Goal: Task Accomplishment & Management: Use online tool/utility

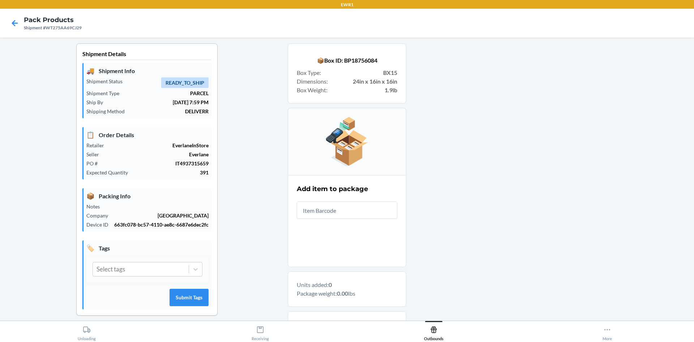
scroll to position [7, 0]
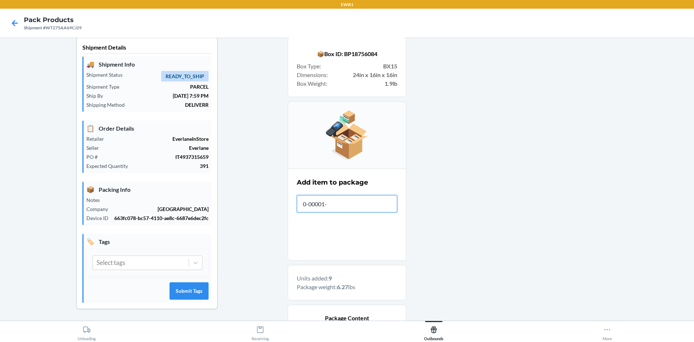
type input "[PHONE_NUMBER]"
type input "0-00001-35706-6"
drag, startPoint x: 352, startPoint y: 204, endPoint x: 290, endPoint y: 202, distance: 61.2
click at [290, 202] on section "Add item to package Item Barcode 0-00001-35706-6" at bounding box center [347, 215] width 119 height 92
click at [355, 208] on input "text" at bounding box center [347, 203] width 101 height 17
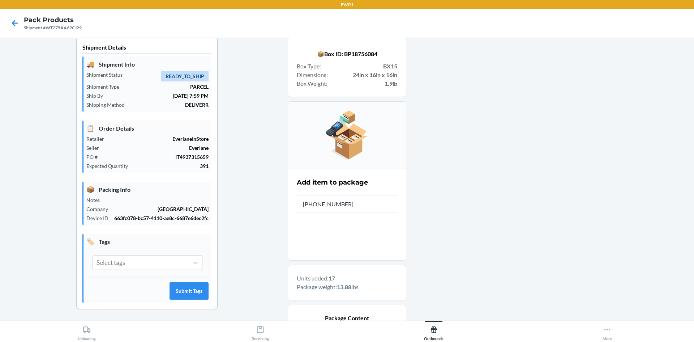
type input "[PHONE_NUMBER]"
type input "0-00001-50609-"
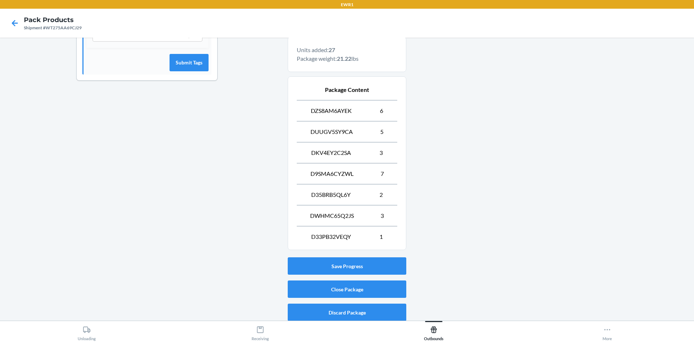
scroll to position [238, 0]
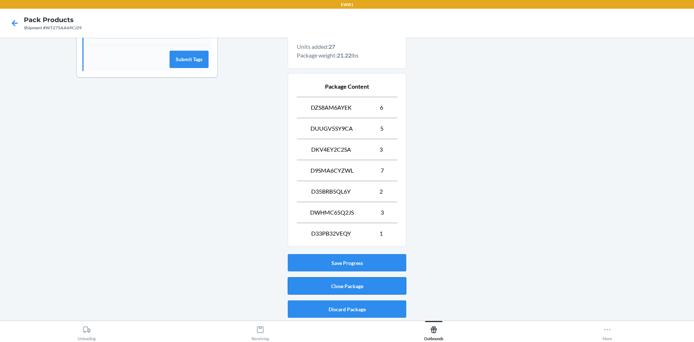
click at [334, 289] on button "Close Package" at bounding box center [347, 285] width 119 height 17
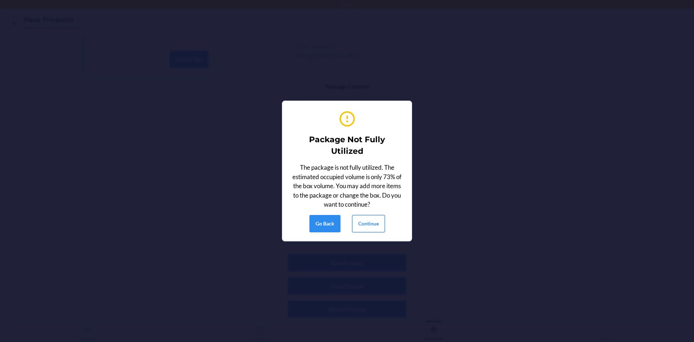
click at [376, 227] on button "Continue" at bounding box center [368, 223] width 33 height 17
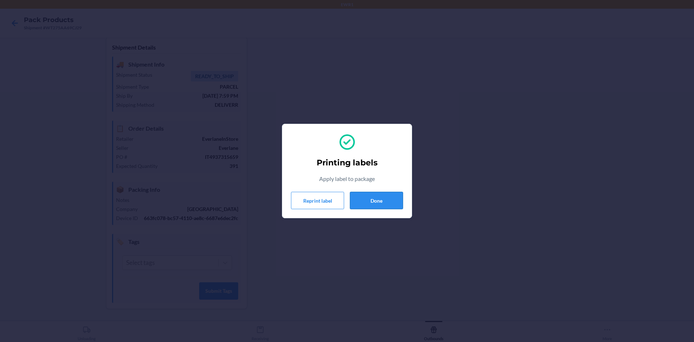
click at [357, 200] on button "Done" at bounding box center [376, 200] width 53 height 17
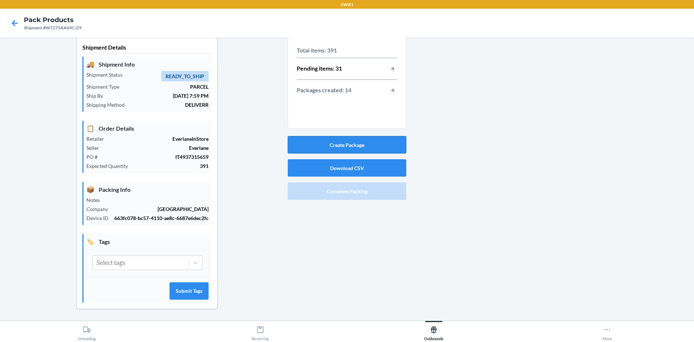
click at [377, 141] on button "Create Package" at bounding box center [347, 144] width 119 height 17
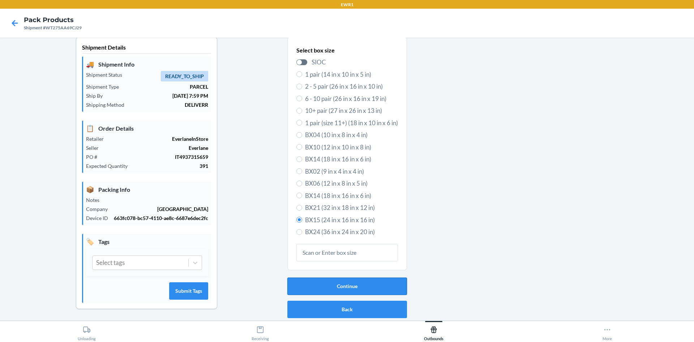
click at [336, 290] on button "Continue" at bounding box center [348, 285] width 120 height 17
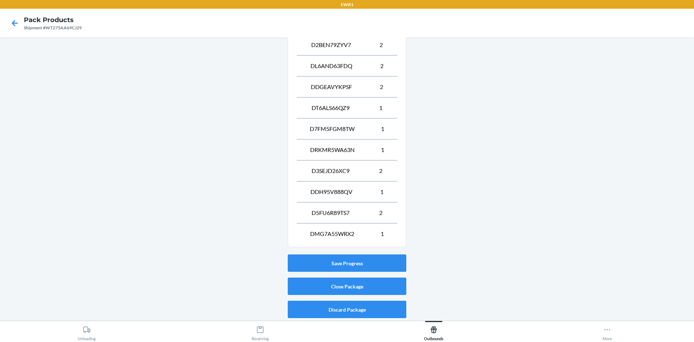
scroll to position [322, 0]
click at [371, 288] on button "Close Package" at bounding box center [347, 285] width 119 height 17
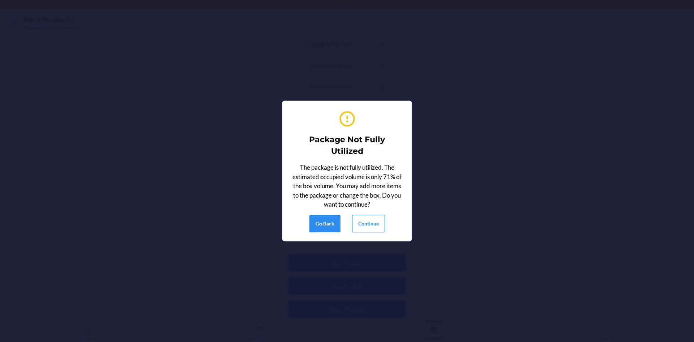
click at [366, 225] on button "Continue" at bounding box center [368, 223] width 33 height 17
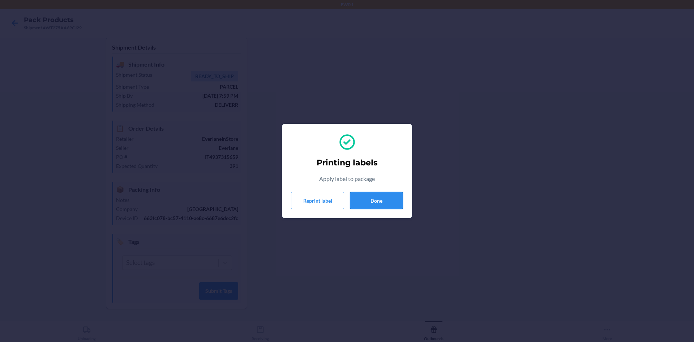
click at [380, 207] on button "Done" at bounding box center [376, 200] width 53 height 17
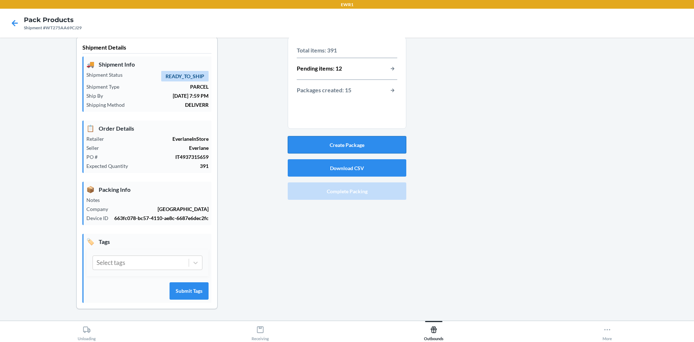
click at [363, 139] on button "Create Package" at bounding box center [347, 144] width 119 height 17
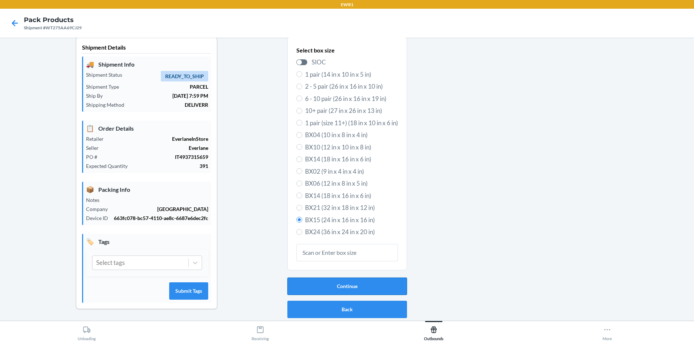
click at [366, 288] on button "Continue" at bounding box center [348, 285] width 120 height 17
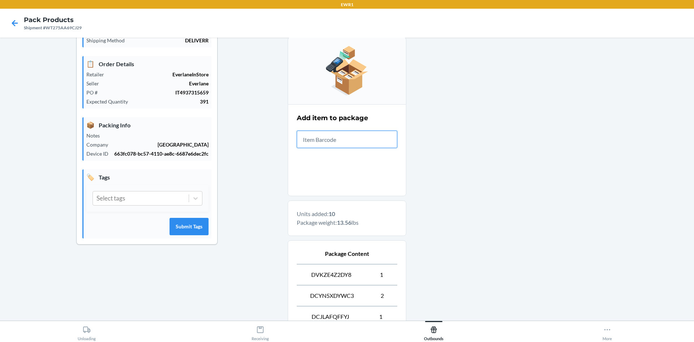
scroll to position [238, 0]
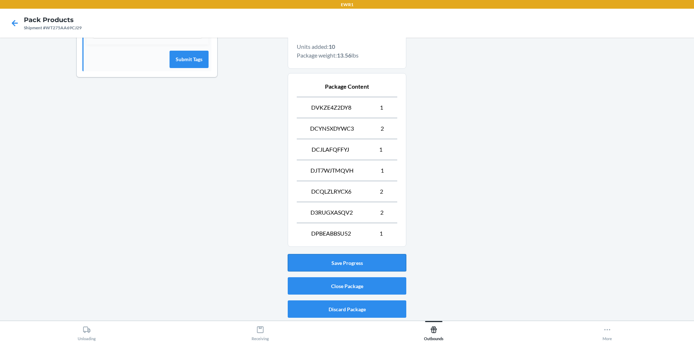
click at [344, 262] on button "Save Progress" at bounding box center [347, 262] width 119 height 17
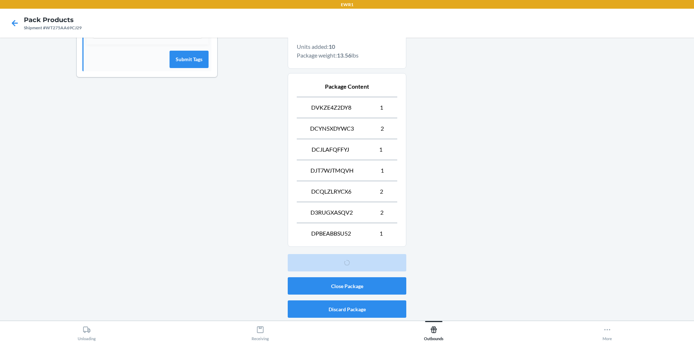
scroll to position [7, 0]
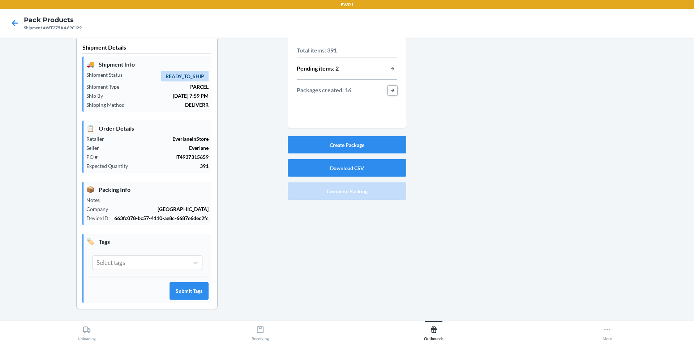
click at [391, 91] on button "button-view-packages-created" at bounding box center [392, 90] width 9 height 9
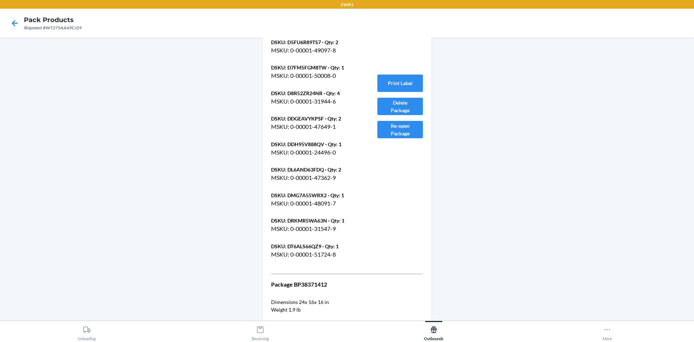
scroll to position [4837, 0]
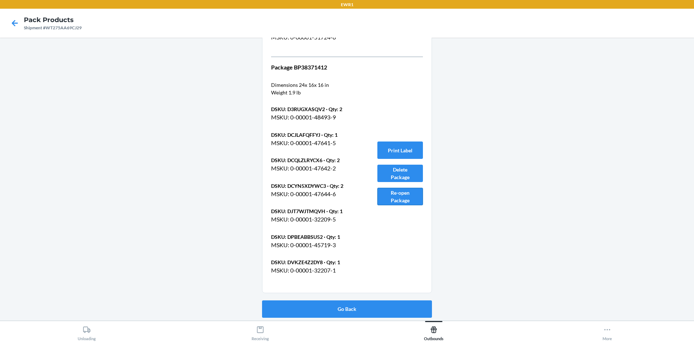
click at [391, 195] on button "Re-open Package" at bounding box center [401, 196] width 46 height 17
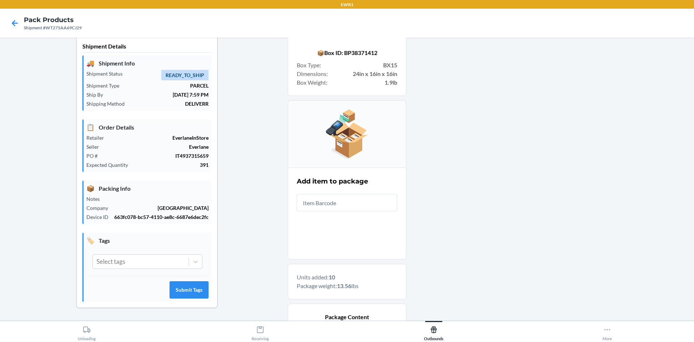
scroll to position [0, 0]
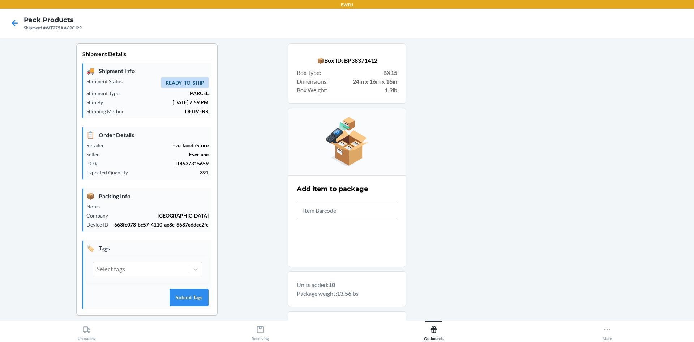
click at [361, 214] on input "text" at bounding box center [347, 209] width 101 height 17
click at [15, 23] on icon at bounding box center [15, 23] width 6 height 6
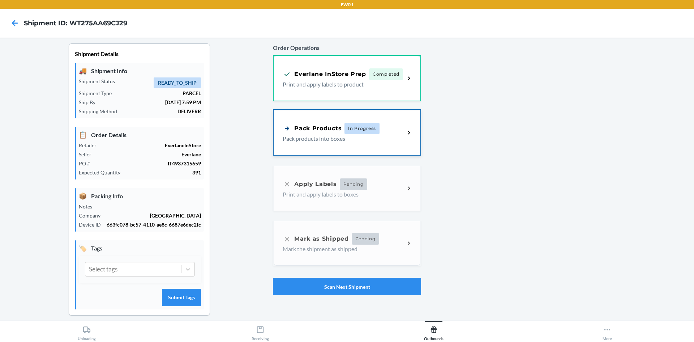
click at [337, 120] on div "Pack Products In Progress Pack products into boxes" at bounding box center [347, 132] width 147 height 45
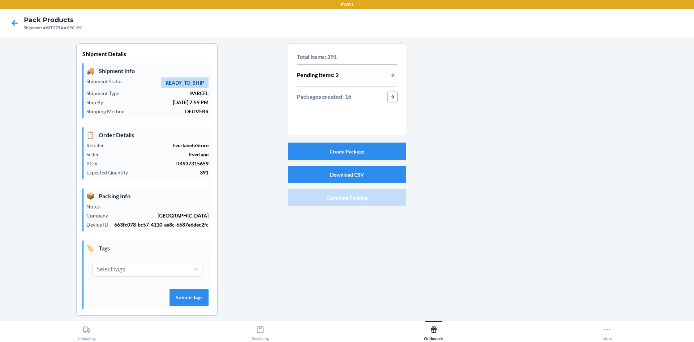
click at [390, 97] on button "button-view-packages-created" at bounding box center [392, 96] width 9 height 9
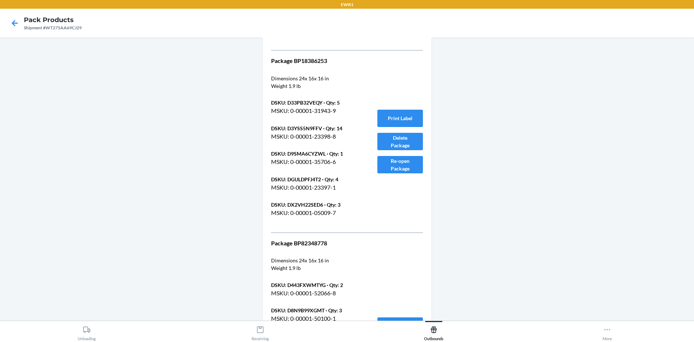
scroll to position [4837, 0]
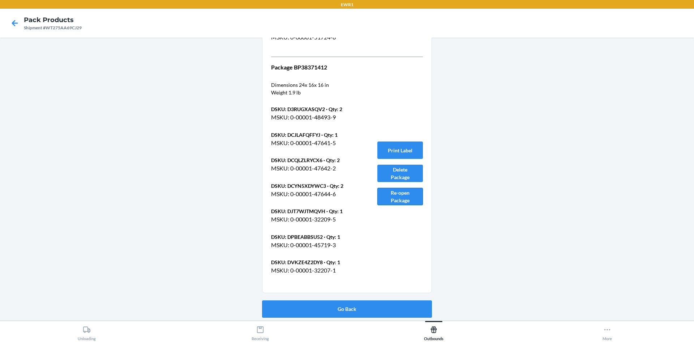
click at [392, 193] on button "Re-open Package" at bounding box center [401, 196] width 46 height 17
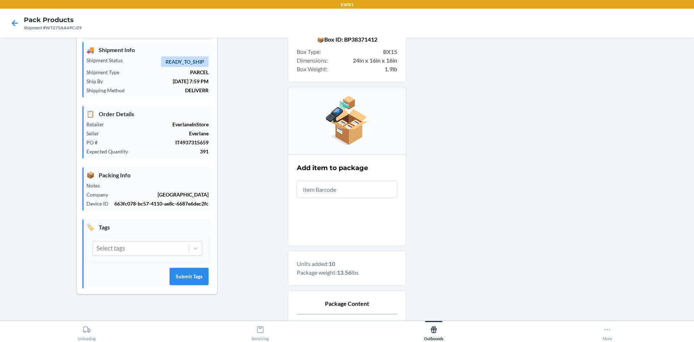
scroll to position [0, 0]
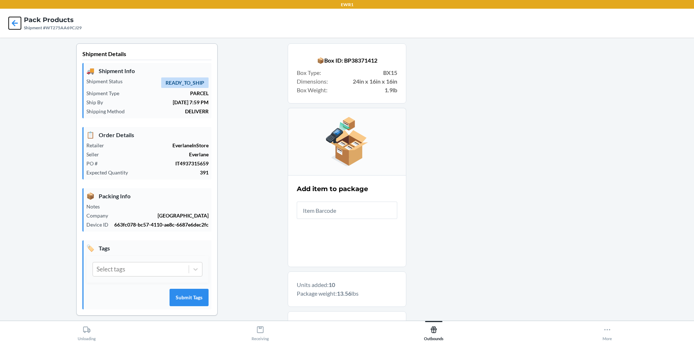
click at [17, 24] on icon at bounding box center [15, 23] width 6 height 6
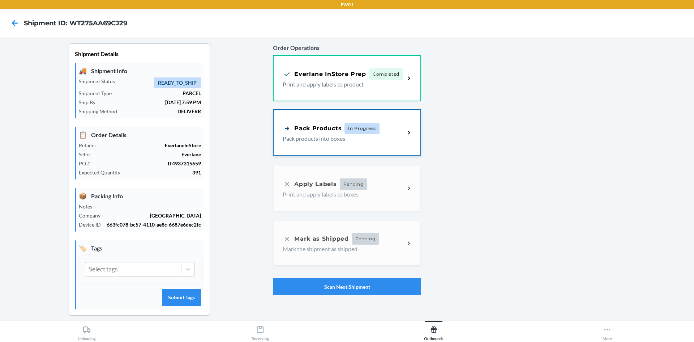
click at [355, 132] on span "In Progress" at bounding box center [362, 129] width 35 height 12
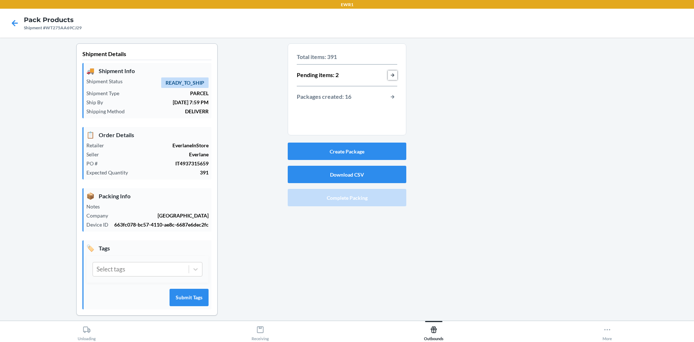
click at [390, 75] on button "button-view-pending-items" at bounding box center [392, 75] width 9 height 9
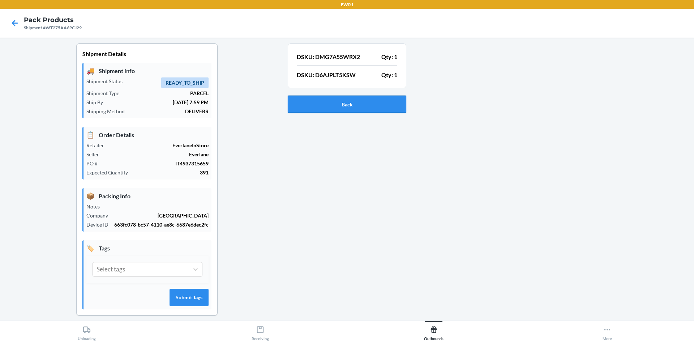
click at [327, 107] on button "Back" at bounding box center [347, 103] width 119 height 17
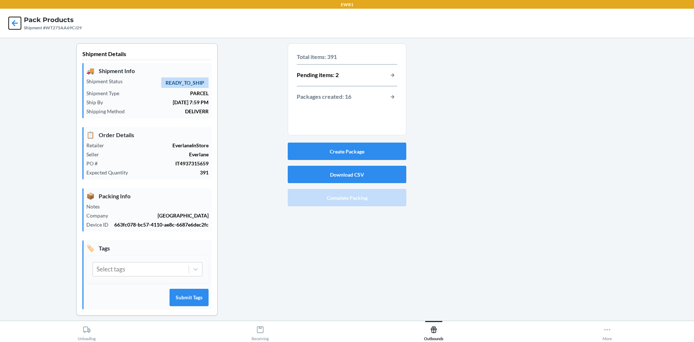
click at [17, 24] on icon at bounding box center [15, 23] width 12 height 12
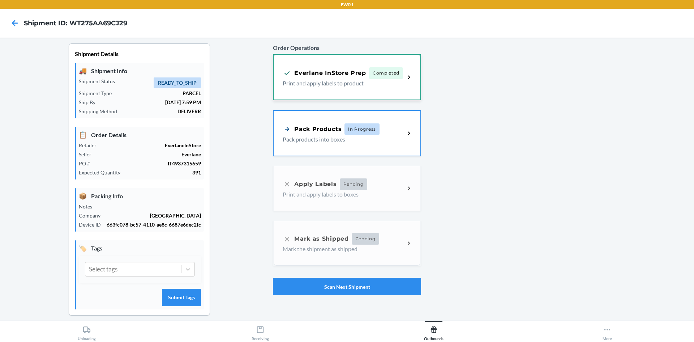
click at [369, 76] on span "Completed" at bounding box center [386, 73] width 34 height 12
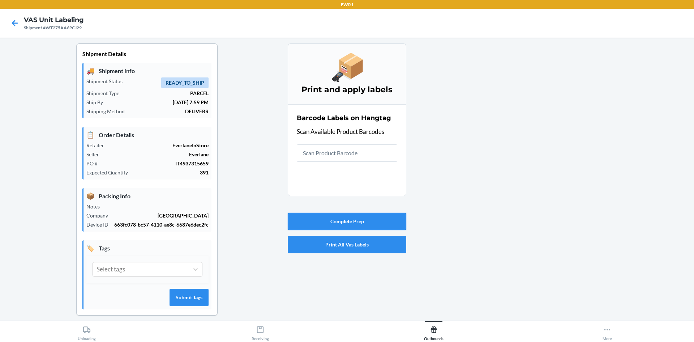
click at [332, 226] on button "Complete Prep" at bounding box center [347, 221] width 119 height 17
click at [332, 224] on button "Complete Prep" at bounding box center [347, 221] width 119 height 17
click at [12, 23] on icon at bounding box center [15, 23] width 6 height 6
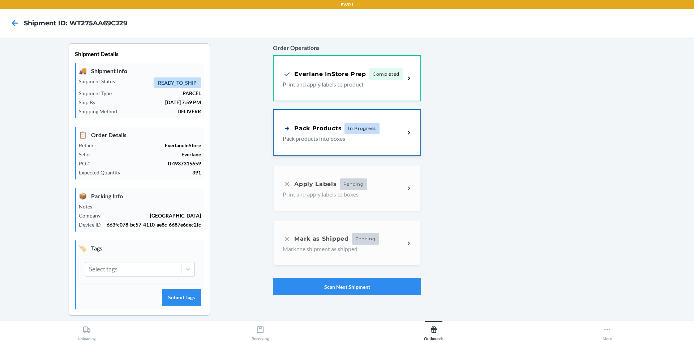
click at [354, 133] on span "In Progress" at bounding box center [362, 129] width 35 height 12
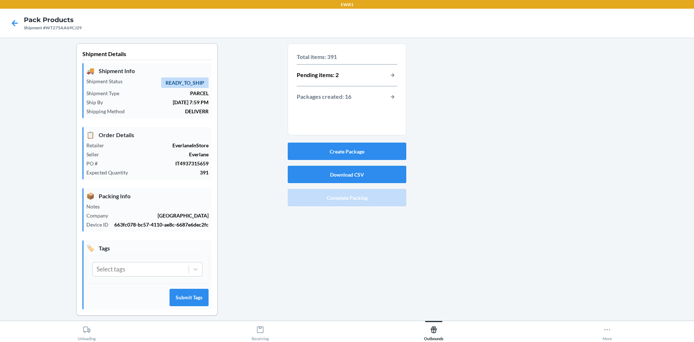
click at [357, 79] on div "Pending items: 2" at bounding box center [347, 75] width 101 height 9
click at [383, 96] on div "Packages created: 16" at bounding box center [347, 96] width 101 height 9
click at [390, 97] on button "button-view-packages-created" at bounding box center [392, 96] width 9 height 9
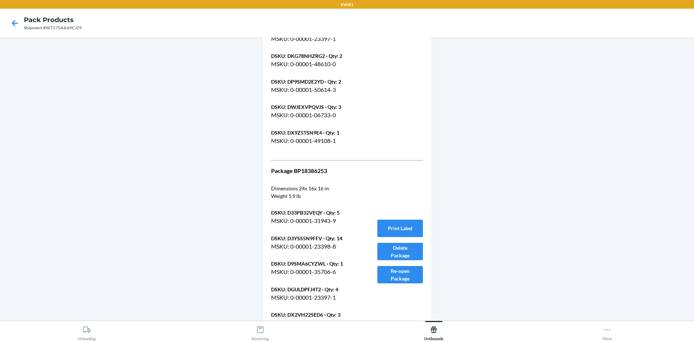
scroll to position [4837, 0]
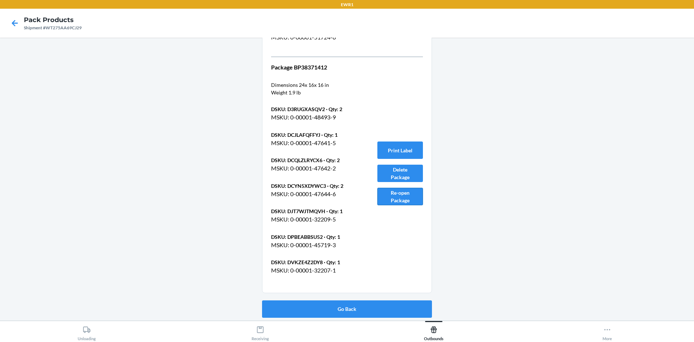
click at [391, 196] on button "Re-open Package" at bounding box center [401, 196] width 46 height 17
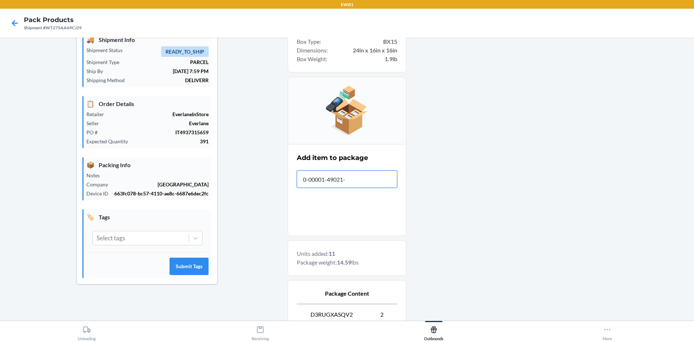
type input "0-00001-49021-3"
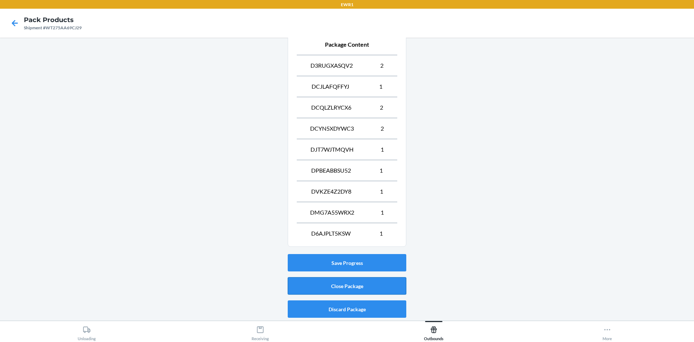
click at [340, 288] on button "Close Package" at bounding box center [347, 285] width 119 height 17
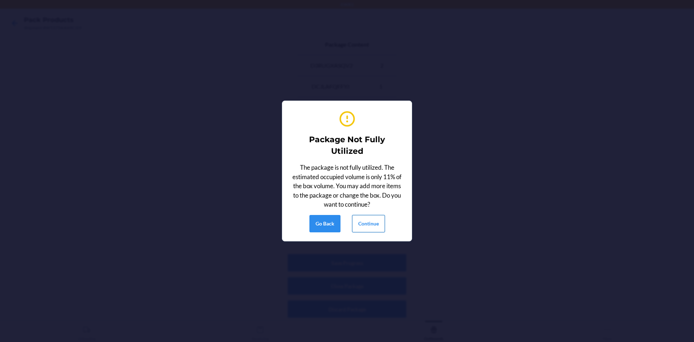
click at [374, 224] on button "Continue" at bounding box center [368, 223] width 33 height 17
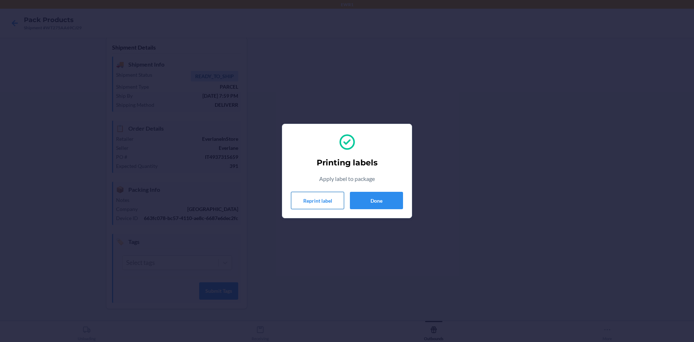
click at [299, 202] on button "Reprint label" at bounding box center [317, 200] width 53 height 17
click at [316, 202] on button "Reprint label" at bounding box center [317, 200] width 53 height 17
click at [317, 201] on button "Reprint label" at bounding box center [317, 200] width 53 height 17
click at [357, 201] on button "Done" at bounding box center [376, 200] width 53 height 17
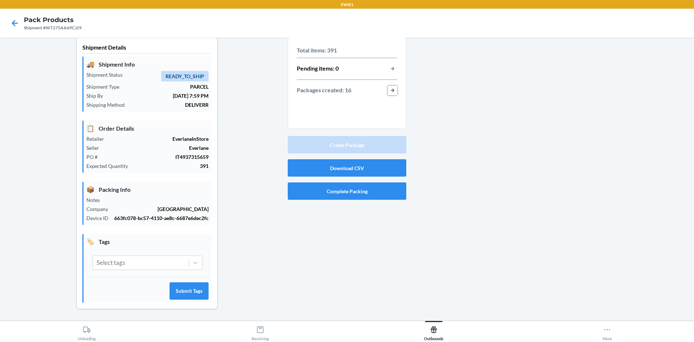
click at [388, 91] on button "button-view-packages-created" at bounding box center [392, 90] width 9 height 9
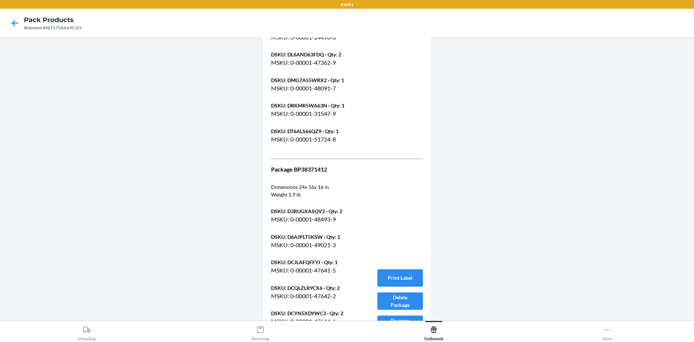
scroll to position [4888, 0]
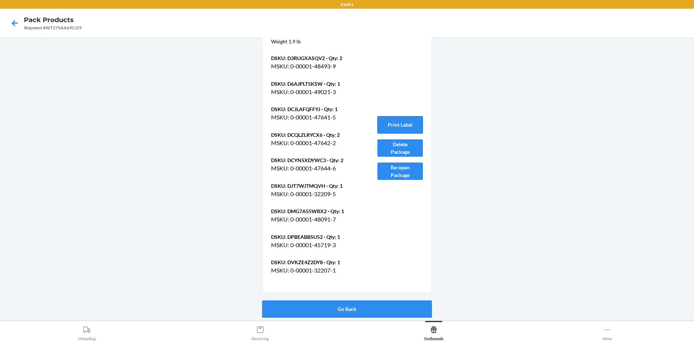
click at [386, 126] on button "Print Label" at bounding box center [401, 124] width 46 height 17
click at [397, 307] on button "Go Back" at bounding box center [347, 308] width 170 height 17
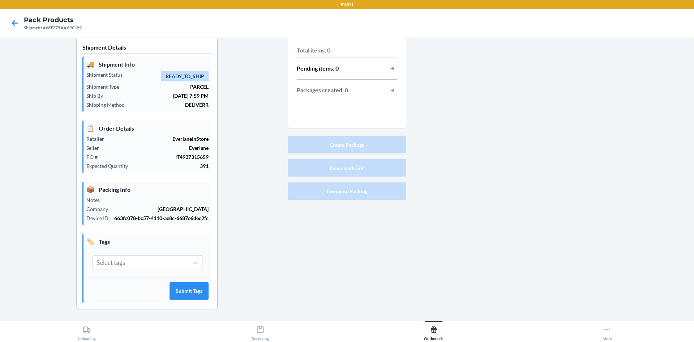
scroll to position [7, 0]
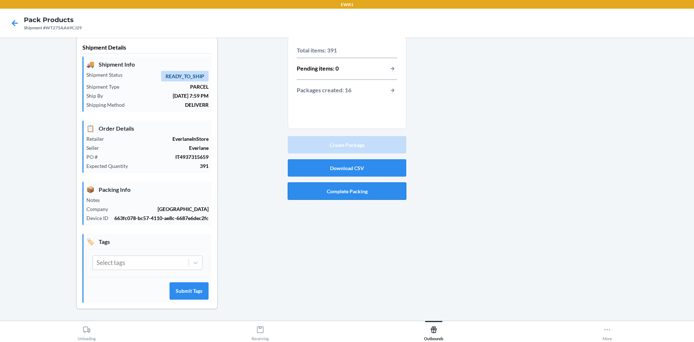
click at [337, 194] on button "Complete Packing" at bounding box center [347, 190] width 119 height 17
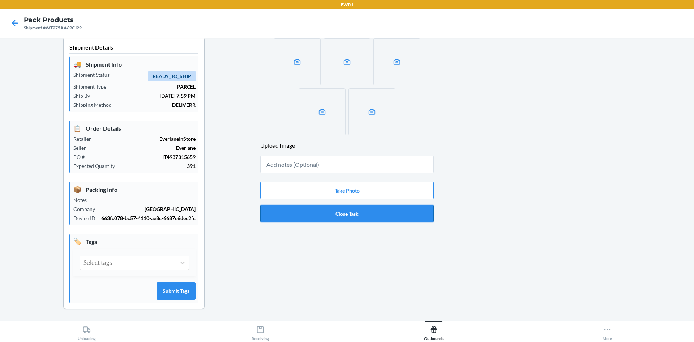
click at [346, 210] on button "Close Task" at bounding box center [347, 213] width 174 height 17
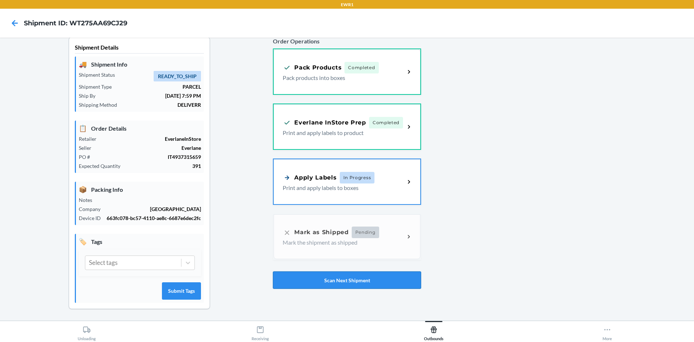
click at [326, 282] on button "Scan Next Shipment" at bounding box center [347, 279] width 148 height 17
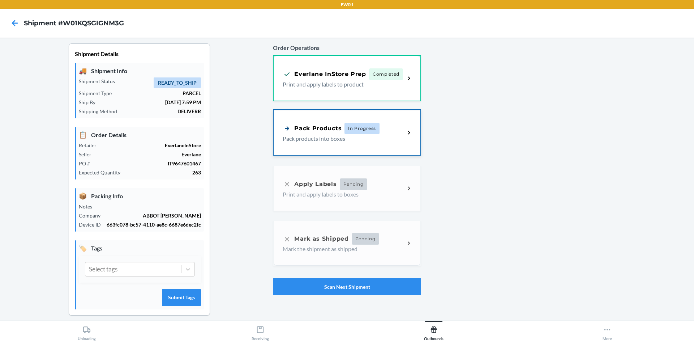
click at [392, 128] on div "Pack Products In Progress" at bounding box center [344, 129] width 122 height 12
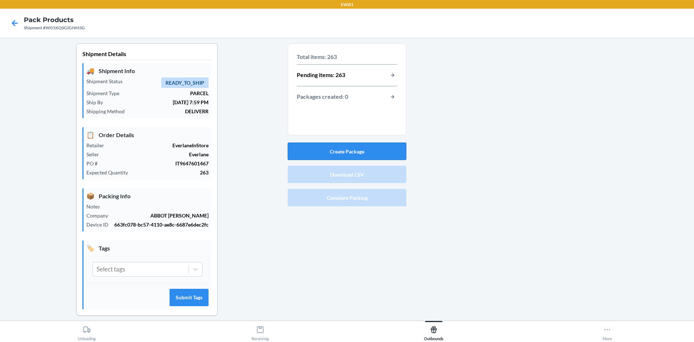
click at [354, 149] on button "Create Package" at bounding box center [347, 150] width 119 height 17
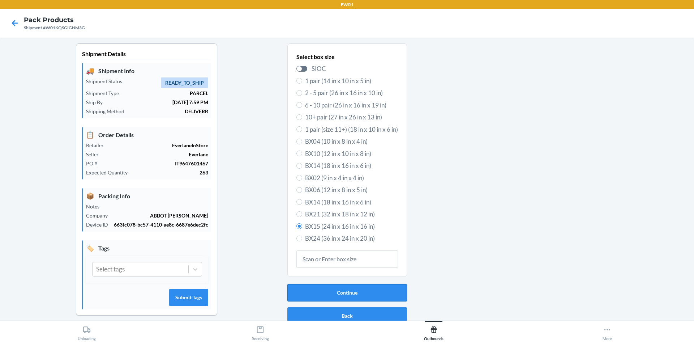
click at [330, 293] on button "Continue" at bounding box center [348, 292] width 120 height 17
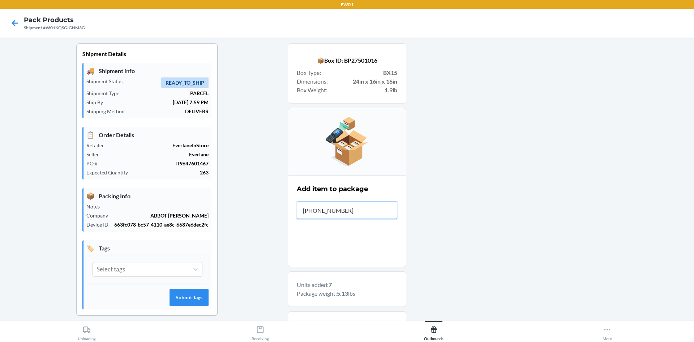
type input "[PHONE_NUMBER]"
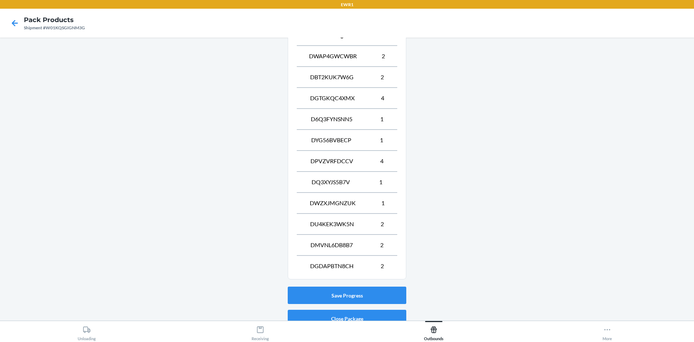
scroll to position [322, 0]
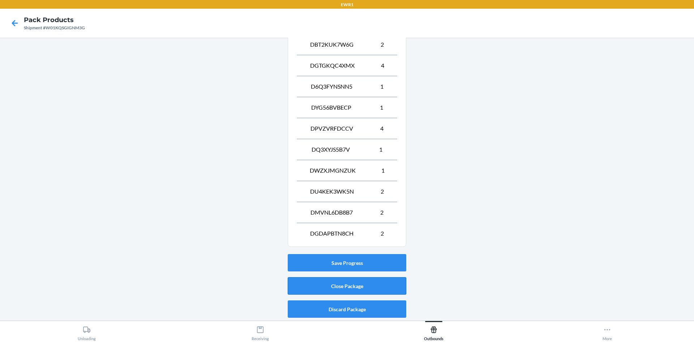
click at [345, 292] on button "Close Package" at bounding box center [347, 285] width 119 height 17
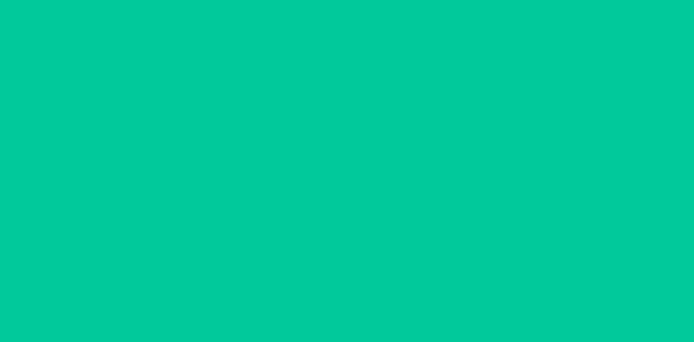
scroll to position [7, 0]
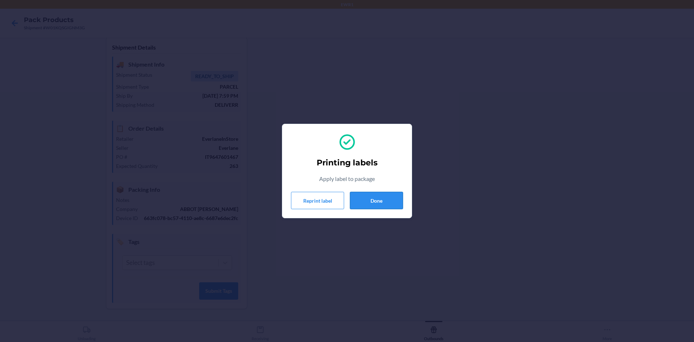
click at [379, 205] on button "Done" at bounding box center [376, 200] width 53 height 17
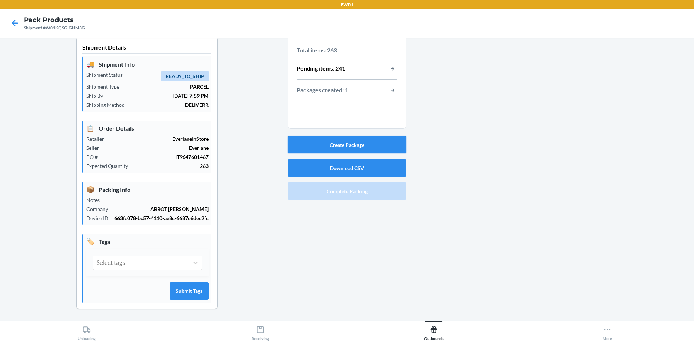
click at [371, 145] on button "Create Package" at bounding box center [347, 144] width 119 height 17
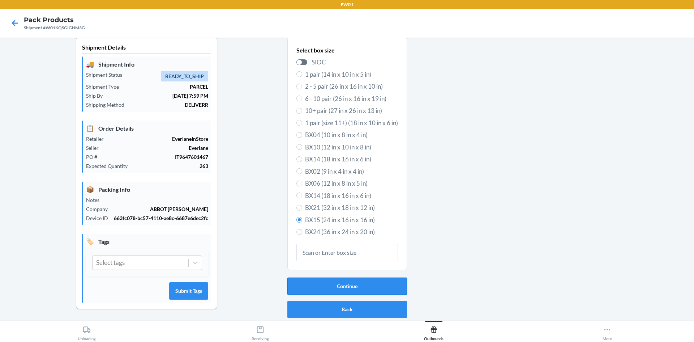
click at [353, 284] on button "Continue" at bounding box center [348, 285] width 120 height 17
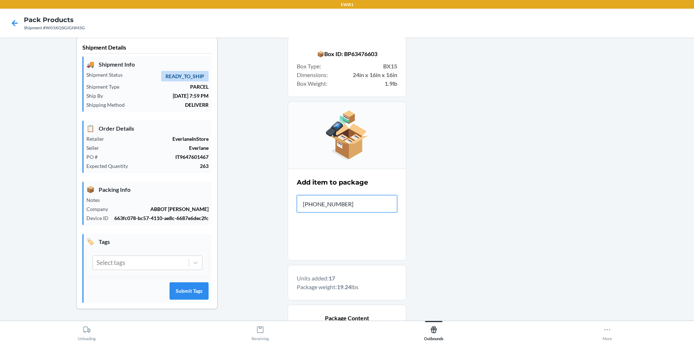
type input "[PHONE_NUMBER]"
type input "0-000"
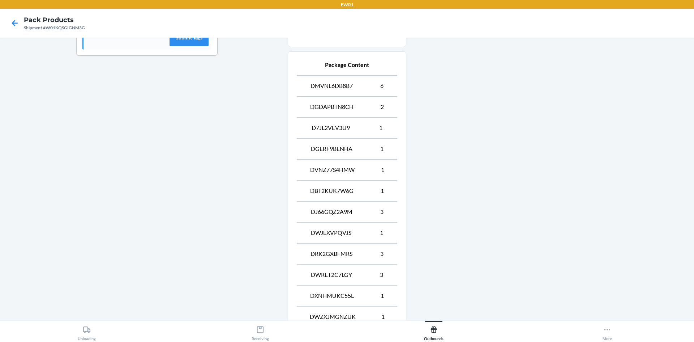
scroll to position [385, 0]
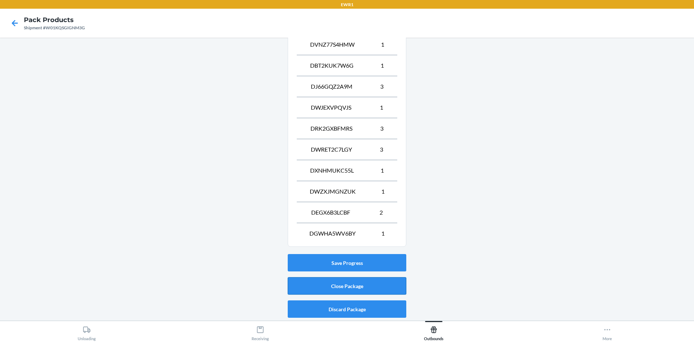
click at [345, 280] on button "Close Package" at bounding box center [347, 285] width 119 height 17
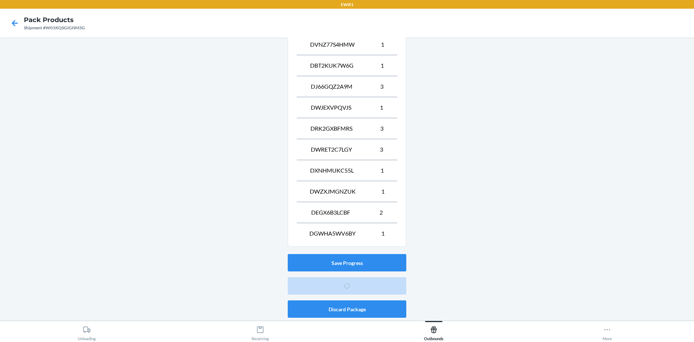
scroll to position [7, 0]
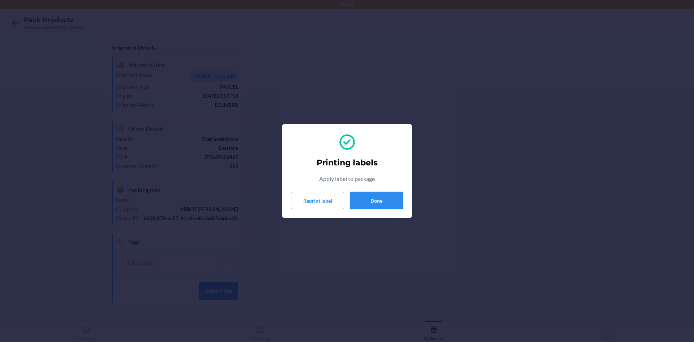
click at [368, 195] on button "Done" at bounding box center [376, 200] width 53 height 17
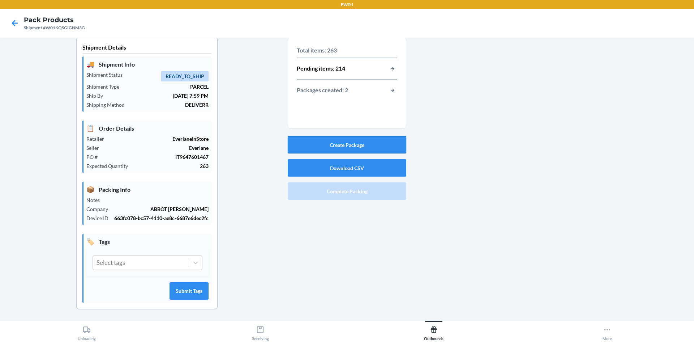
click at [359, 146] on button "Create Package" at bounding box center [347, 144] width 119 height 17
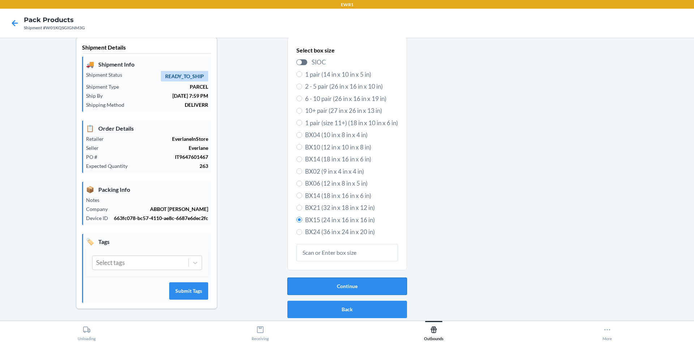
click at [357, 285] on button "Continue" at bounding box center [348, 285] width 120 height 17
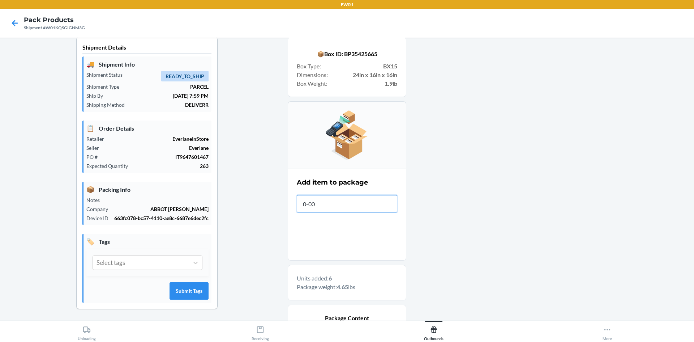
type input "0-000"
type input "[PHONE_NUMBER]"
type input "0-00001-48848-7"
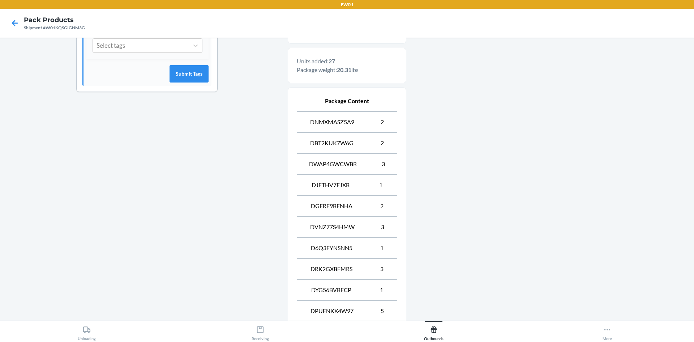
scroll to position [385, 0]
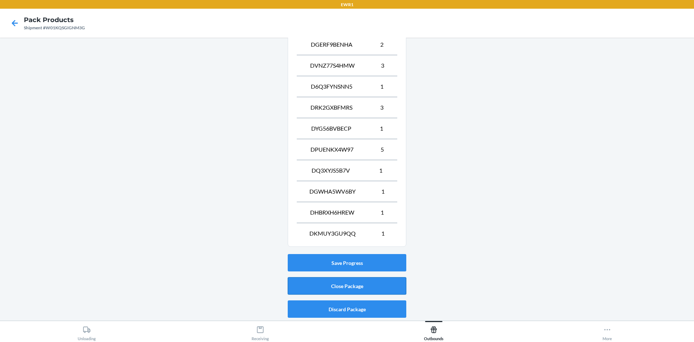
click at [345, 286] on button "Close Package" at bounding box center [347, 285] width 119 height 17
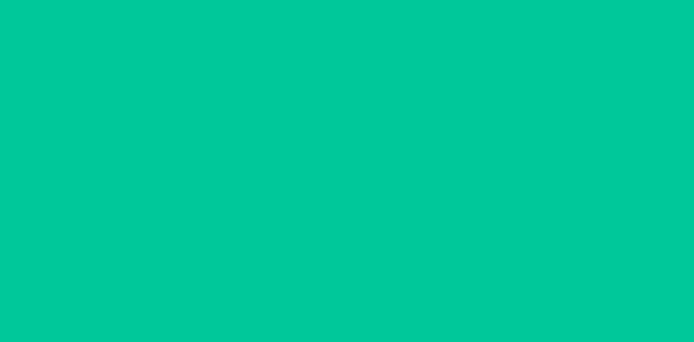
scroll to position [7, 0]
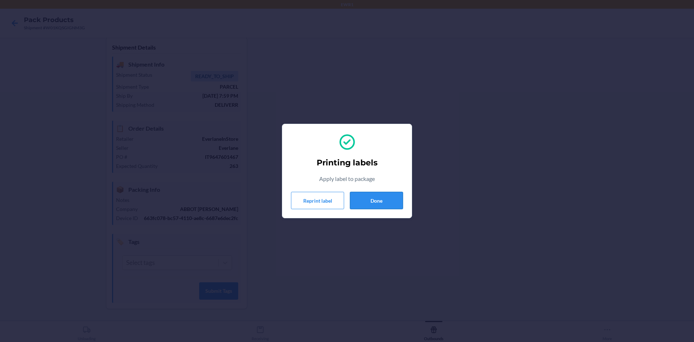
click at [388, 196] on button "Done" at bounding box center [376, 200] width 53 height 17
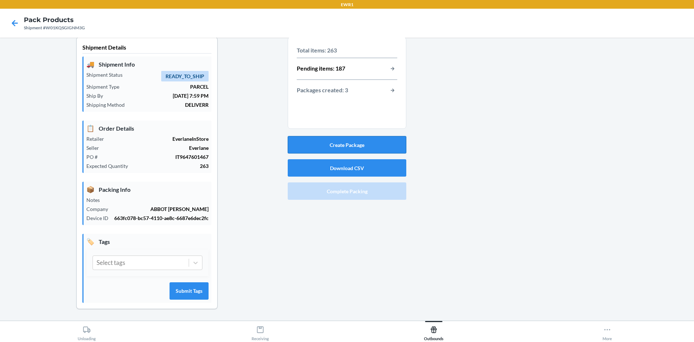
click at [371, 147] on button "Create Package" at bounding box center [347, 144] width 119 height 17
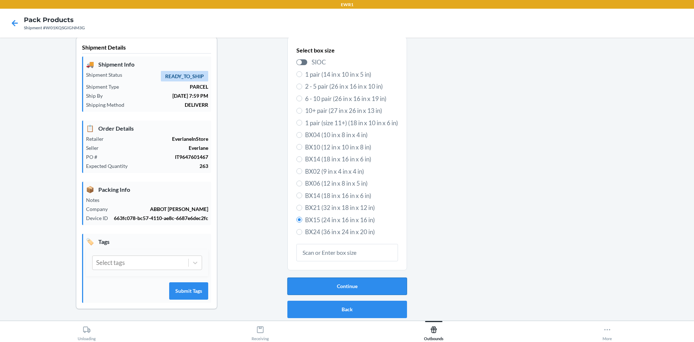
click at [341, 288] on button "Continue" at bounding box center [348, 285] width 120 height 17
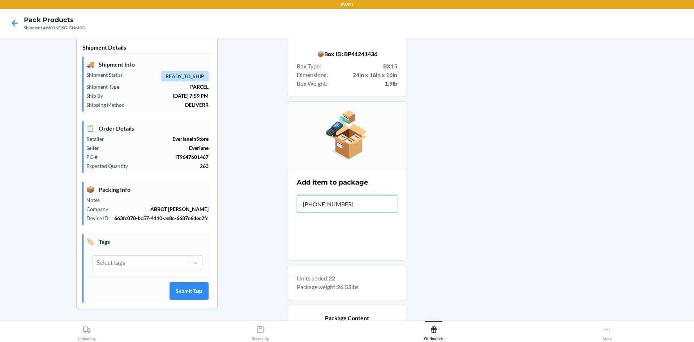
type input "0-00001-51144-"
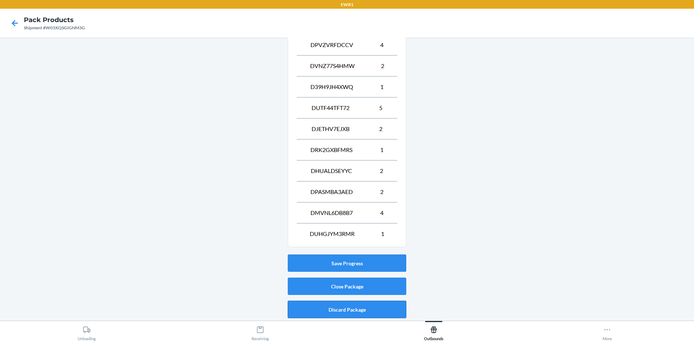
scroll to position [301, 0]
click at [339, 278] on button "Close Package" at bounding box center [347, 285] width 119 height 17
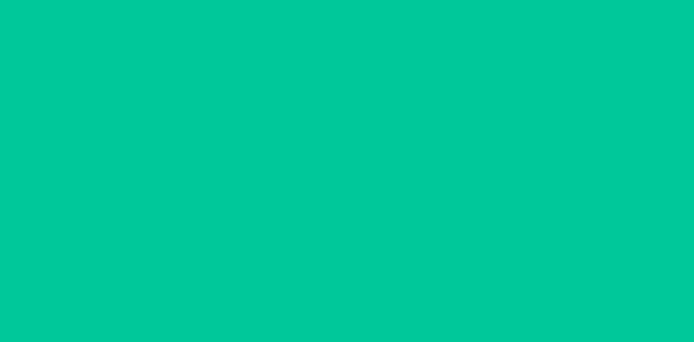
scroll to position [7, 0]
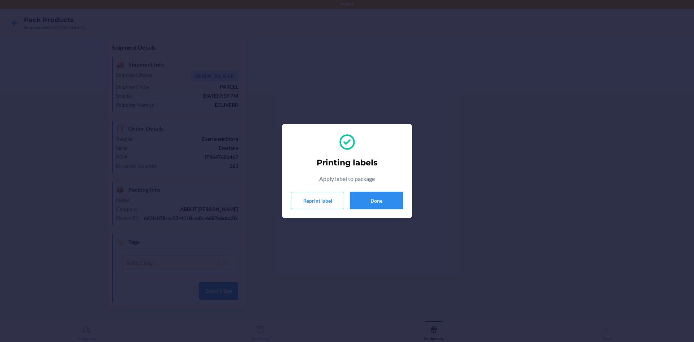
click at [384, 204] on button "Done" at bounding box center [376, 200] width 53 height 17
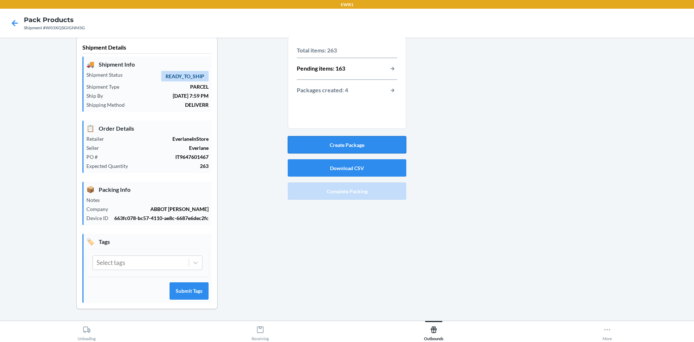
click at [361, 144] on button "Create Package" at bounding box center [347, 144] width 119 height 17
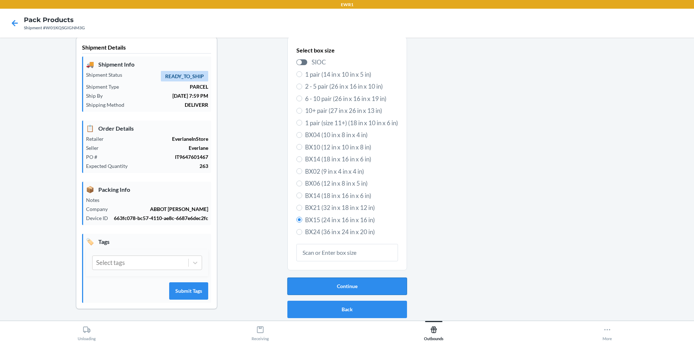
click at [364, 289] on button "Continue" at bounding box center [348, 285] width 120 height 17
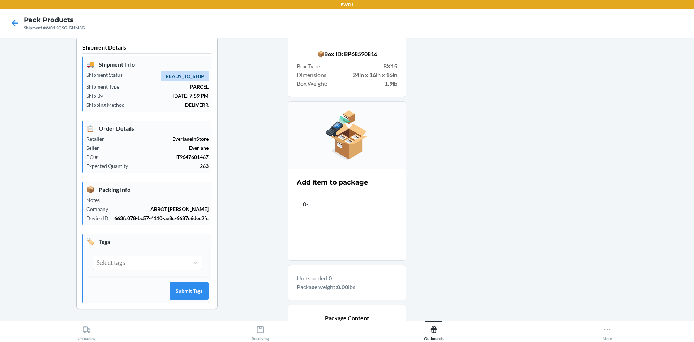
type input "0-0"
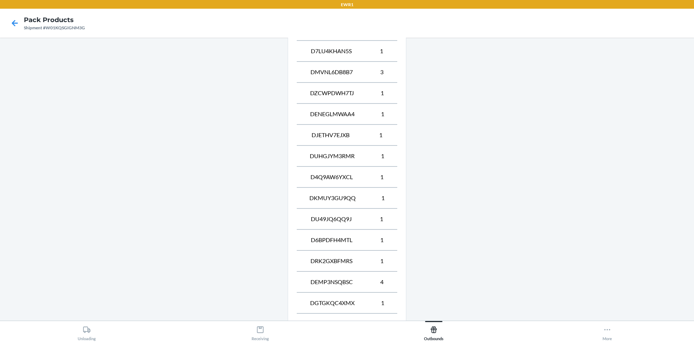
scroll to position [427, 0]
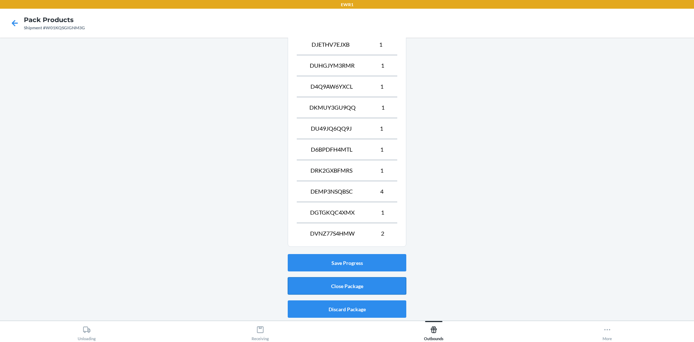
click at [371, 282] on button "Close Package" at bounding box center [347, 285] width 119 height 17
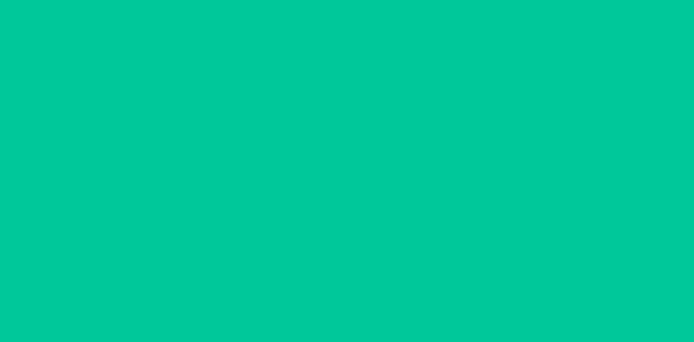
scroll to position [7, 0]
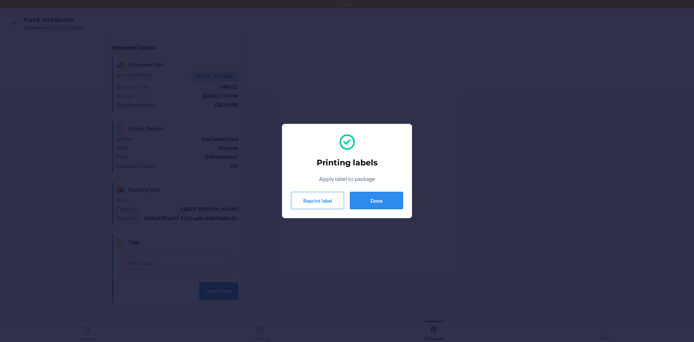
click at [380, 201] on button "Done" at bounding box center [376, 200] width 53 height 17
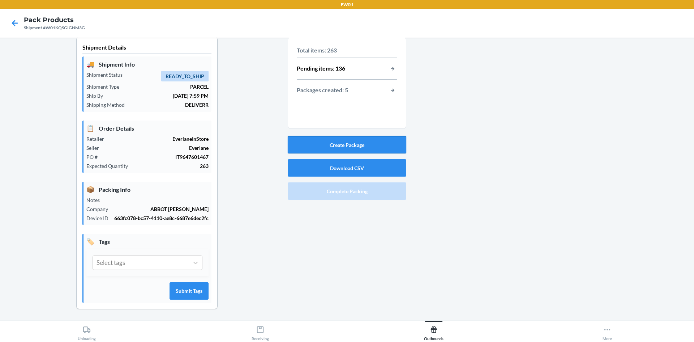
click at [328, 144] on button "Create Package" at bounding box center [347, 144] width 119 height 17
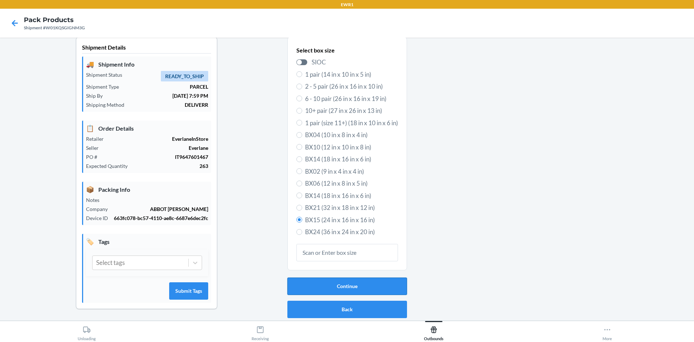
click at [373, 286] on button "Continue" at bounding box center [348, 285] width 120 height 17
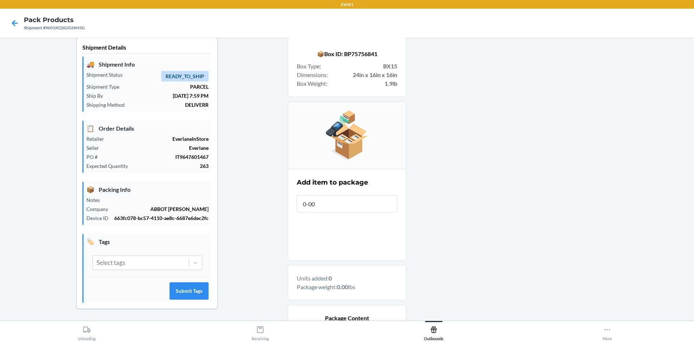
type input "0-000"
type input "0-00001-37460-5"
type input "0-000"
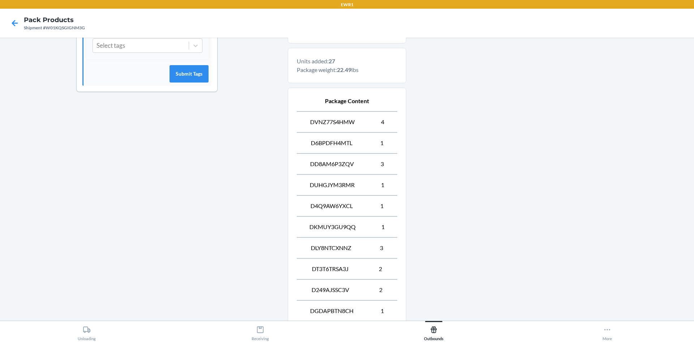
scroll to position [406, 0]
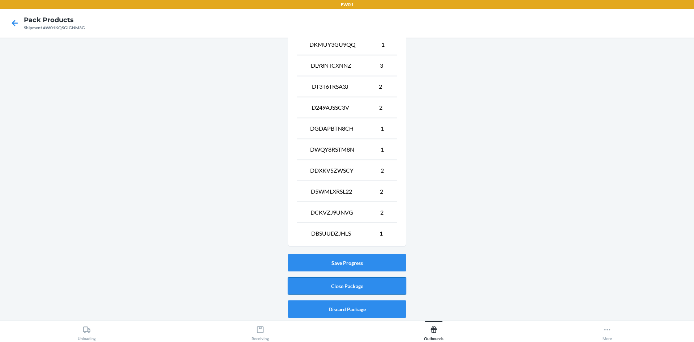
click at [358, 290] on button "Close Package" at bounding box center [347, 285] width 119 height 17
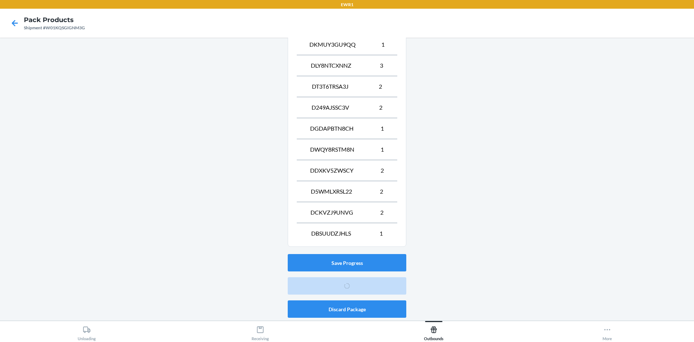
scroll to position [7, 0]
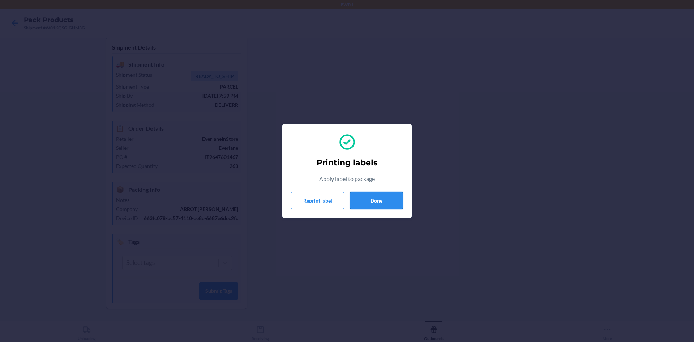
click at [369, 204] on button "Done" at bounding box center [376, 200] width 53 height 17
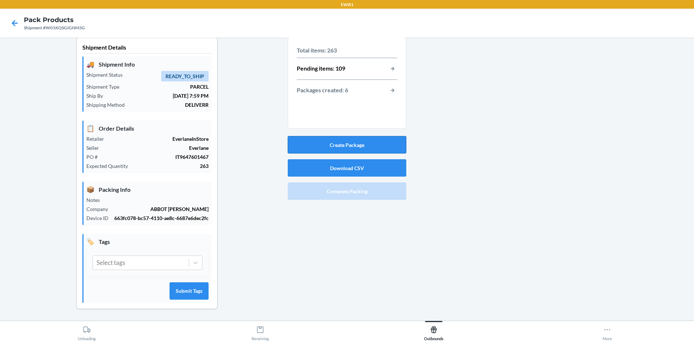
click at [337, 150] on button "Create Package" at bounding box center [347, 144] width 119 height 17
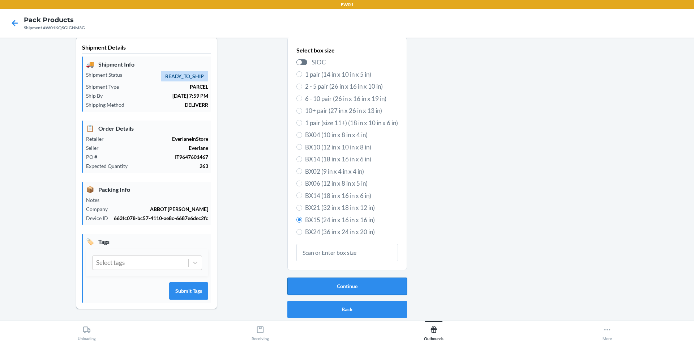
click at [347, 288] on button "Continue" at bounding box center [348, 285] width 120 height 17
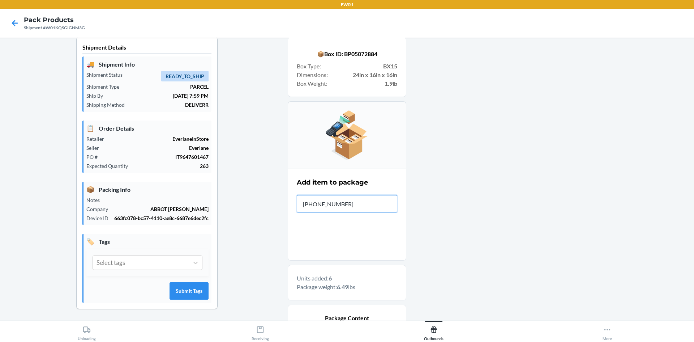
type input "[PHONE_NUMBER]"
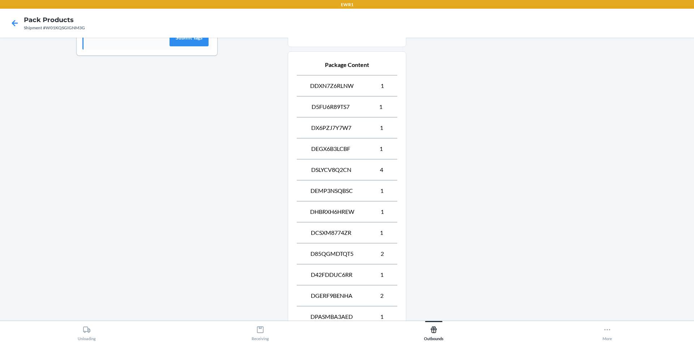
scroll to position [469, 0]
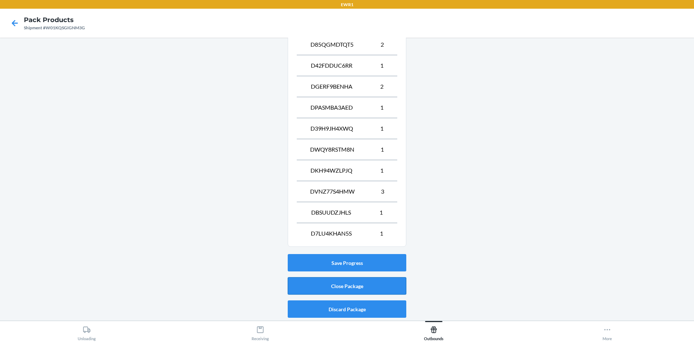
click at [361, 280] on button "Close Package" at bounding box center [347, 285] width 119 height 17
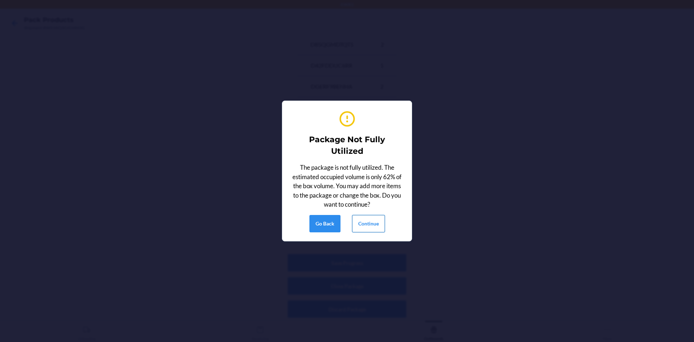
click at [370, 226] on button "Continue" at bounding box center [368, 223] width 33 height 17
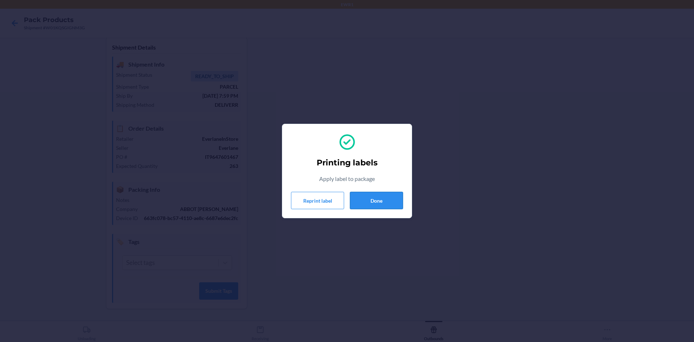
click at [373, 199] on button "Done" at bounding box center [376, 200] width 53 height 17
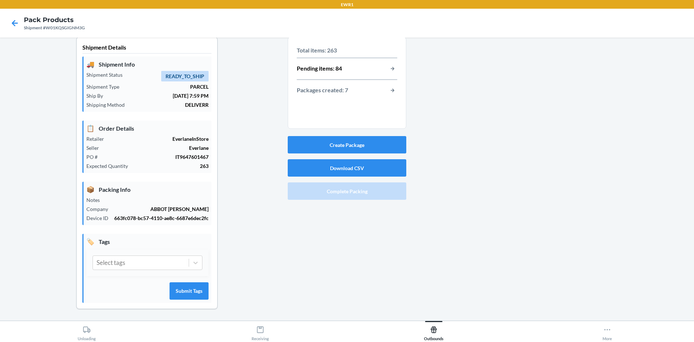
click at [524, 273] on div at bounding box center [548, 179] width 282 height 284
click at [318, 138] on button "Create Package" at bounding box center [347, 144] width 119 height 17
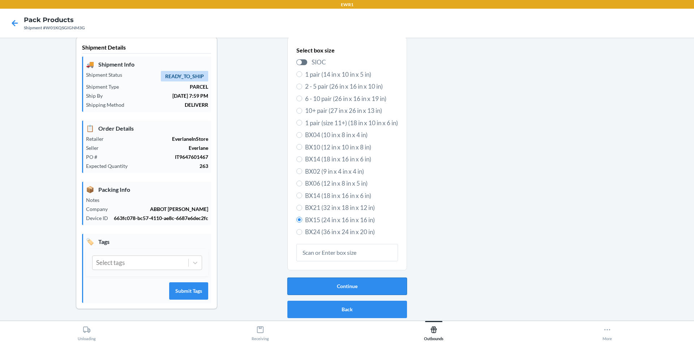
click at [361, 288] on button "Continue" at bounding box center [348, 285] width 120 height 17
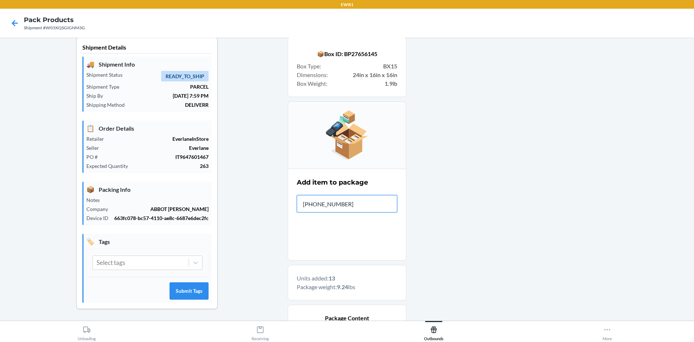
type input "[PHONE_NUMBER]"
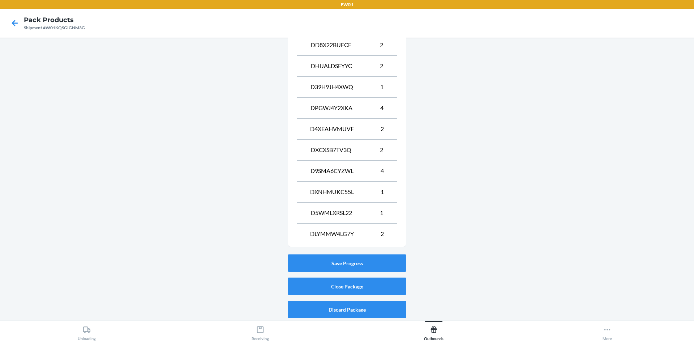
scroll to position [406, 0]
click at [342, 285] on button "Close Package" at bounding box center [347, 285] width 119 height 17
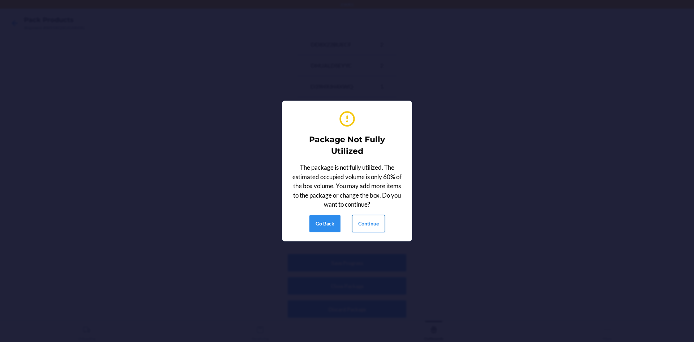
click at [367, 226] on button "Continue" at bounding box center [368, 223] width 33 height 17
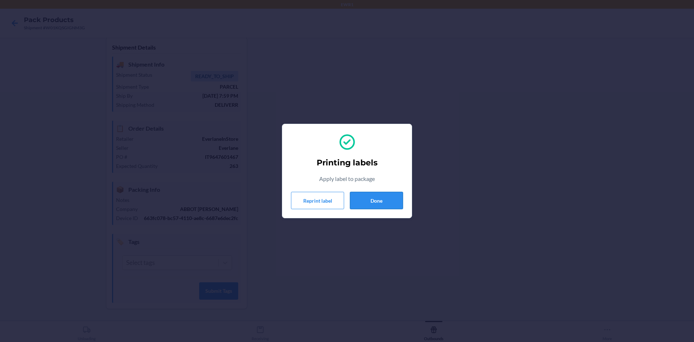
click at [366, 202] on button "Done" at bounding box center [376, 200] width 53 height 17
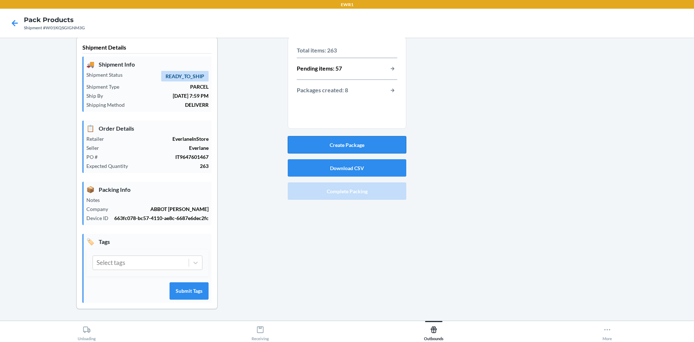
click at [367, 145] on button "Create Package" at bounding box center [347, 144] width 119 height 17
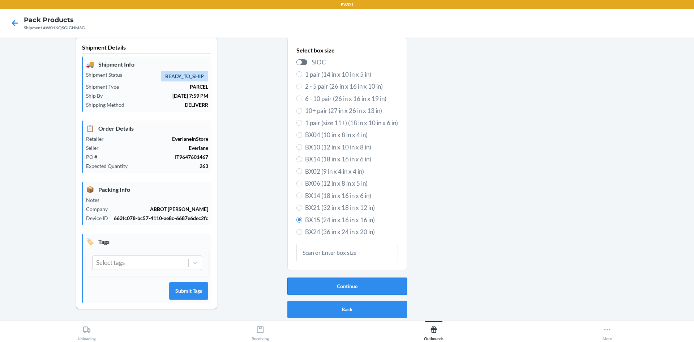
click at [356, 286] on button "Continue" at bounding box center [348, 285] width 120 height 17
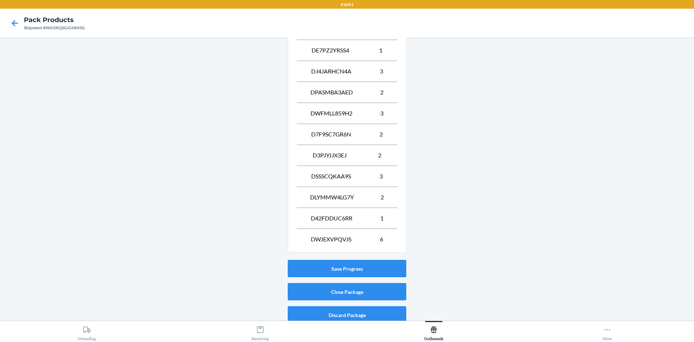
scroll to position [343, 0]
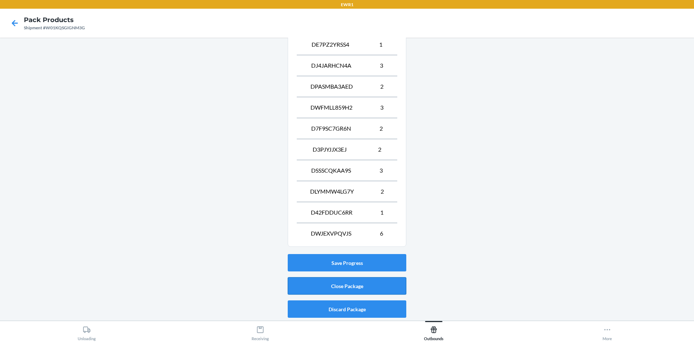
click at [360, 288] on button "Close Package" at bounding box center [347, 285] width 119 height 17
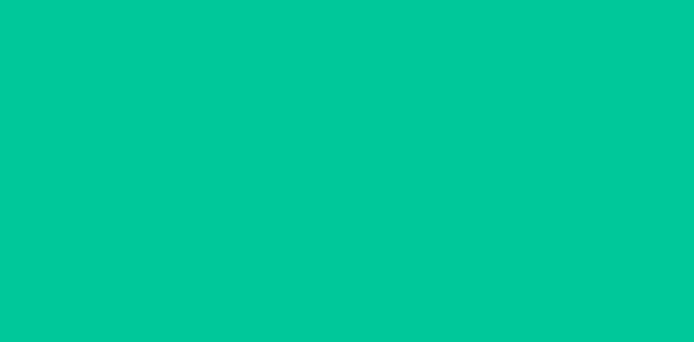
scroll to position [7, 0]
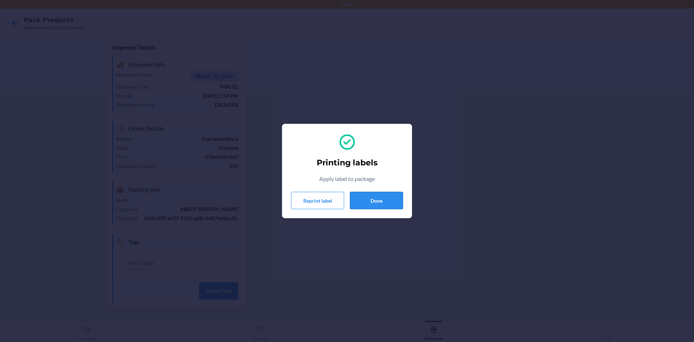
click at [396, 201] on button "Done" at bounding box center [376, 200] width 53 height 17
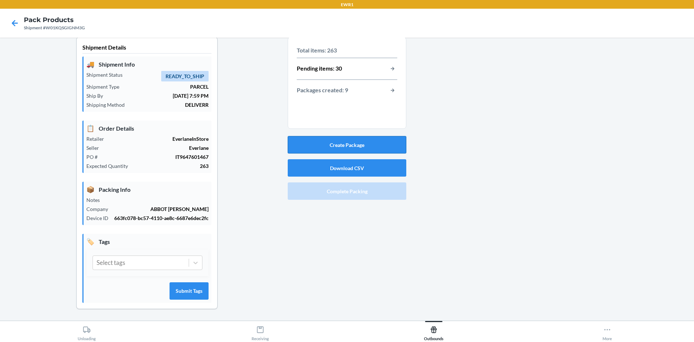
click at [330, 145] on button "Create Package" at bounding box center [347, 144] width 119 height 17
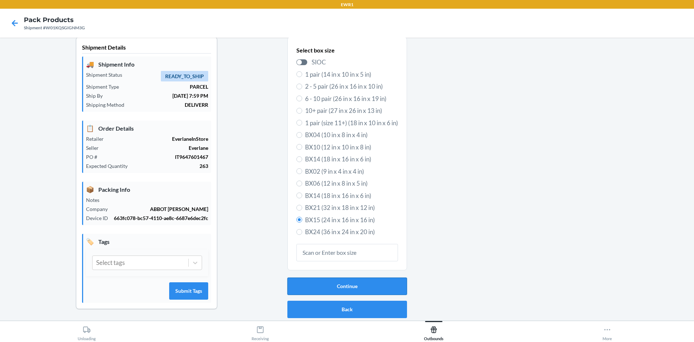
click at [363, 285] on button "Continue" at bounding box center [348, 285] width 120 height 17
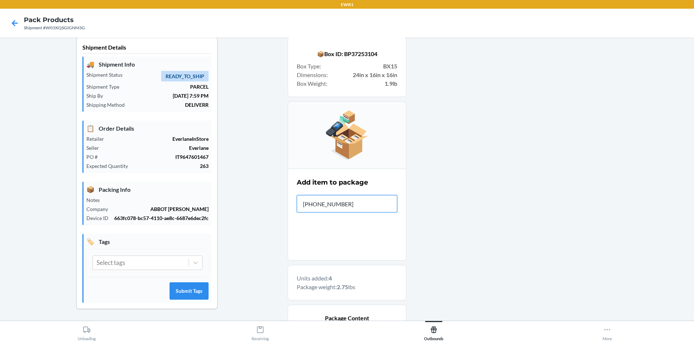
type input "[PHONE_NUMBER]"
type input "0-00001-48609-"
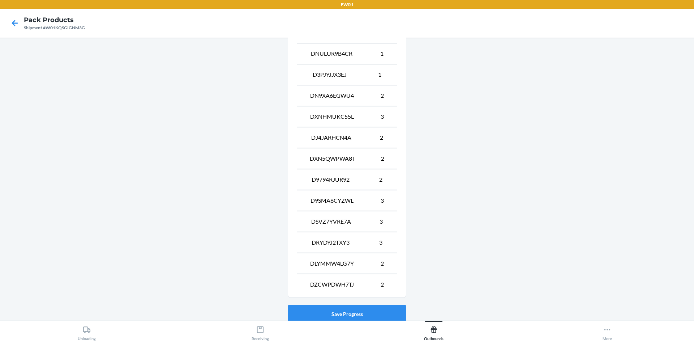
scroll to position [364, 0]
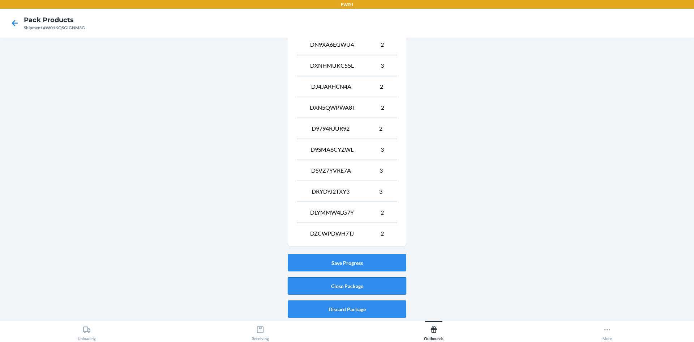
click at [380, 290] on button "Close Package" at bounding box center [347, 285] width 119 height 17
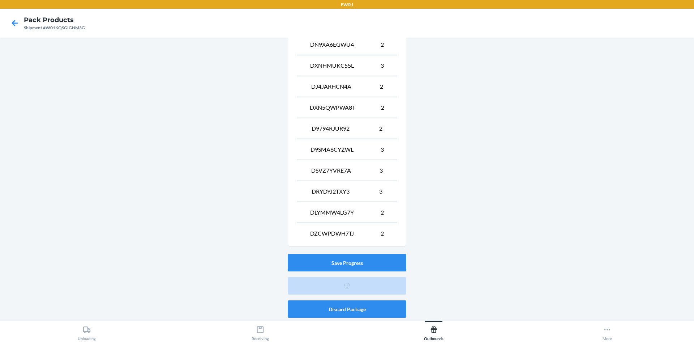
scroll to position [7, 0]
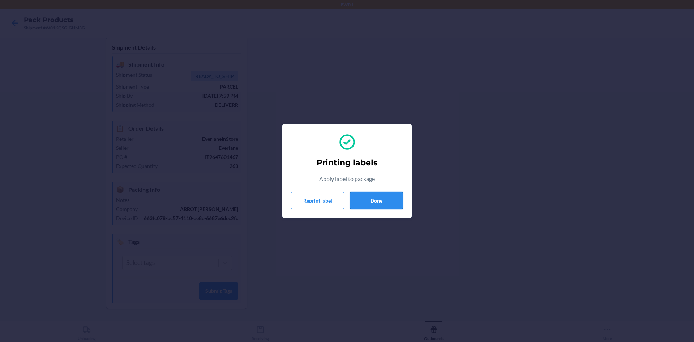
click at [400, 203] on button "Done" at bounding box center [376, 200] width 53 height 17
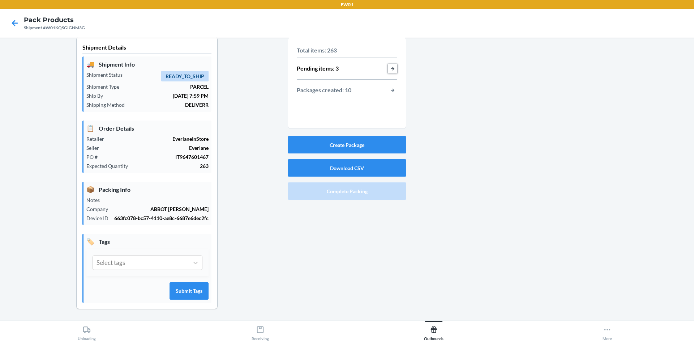
click at [388, 68] on button "button-view-pending-items" at bounding box center [392, 68] width 9 height 9
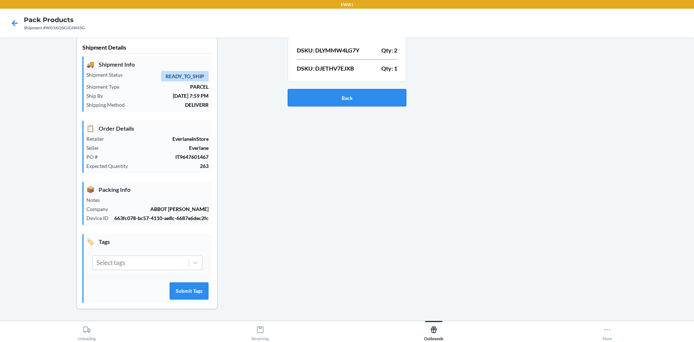
click at [358, 97] on button "Back" at bounding box center [347, 97] width 119 height 17
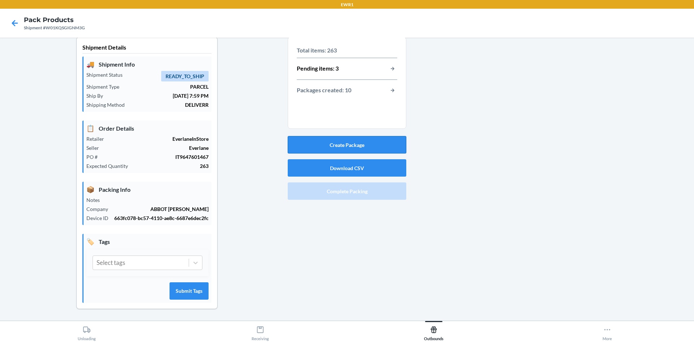
click at [358, 145] on button "Create Package" at bounding box center [347, 144] width 119 height 17
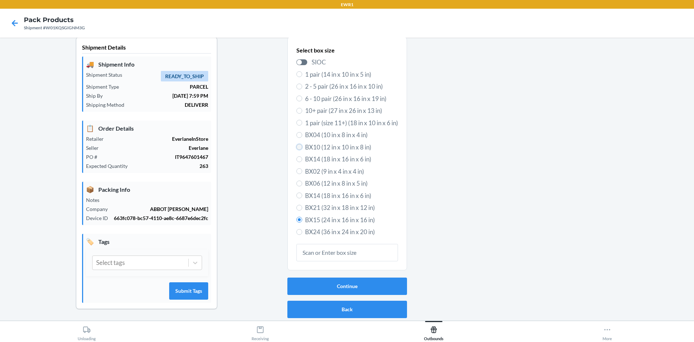
click at [297, 147] on input "BX10 (12 in x 10 in x 8 in)" at bounding box center [300, 147] width 6 height 6
radio input "true"
radio input "false"
click at [352, 285] on button "Continue" at bounding box center [348, 285] width 120 height 17
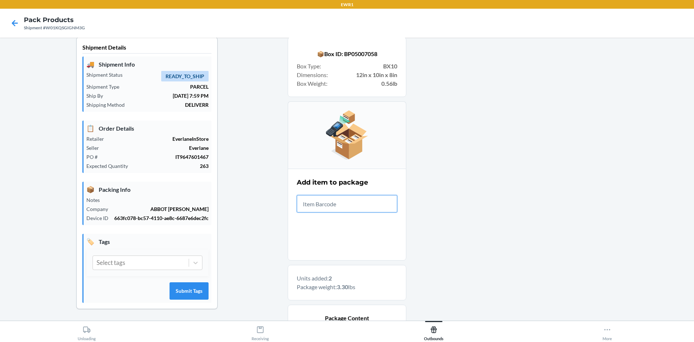
scroll to position [112, 0]
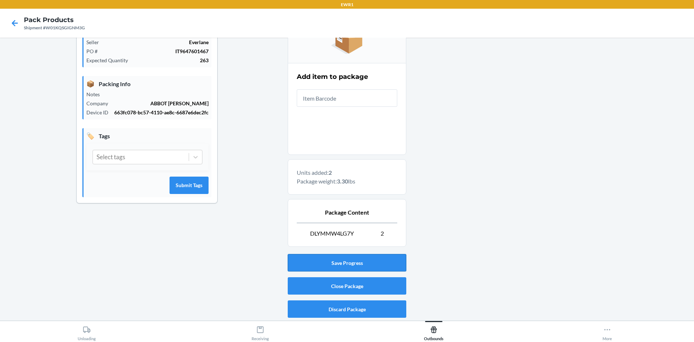
click at [336, 267] on button "Save Progress" at bounding box center [347, 262] width 119 height 17
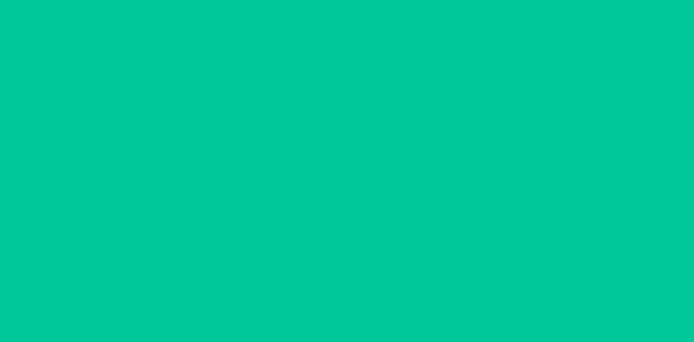
scroll to position [7, 0]
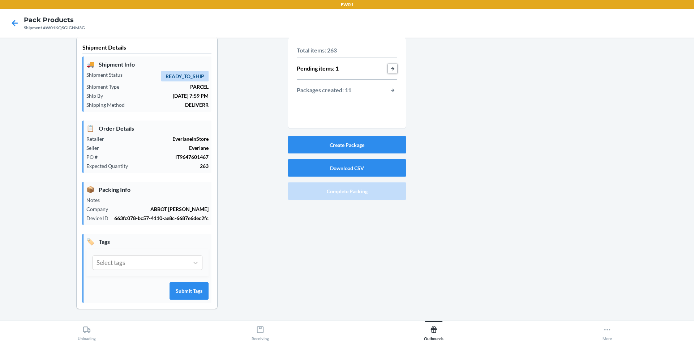
click at [390, 69] on button "button-view-pending-items" at bounding box center [392, 68] width 9 height 9
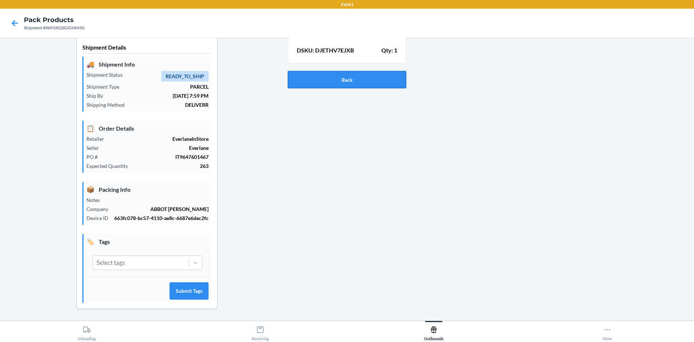
click at [377, 73] on button "Back" at bounding box center [347, 79] width 119 height 17
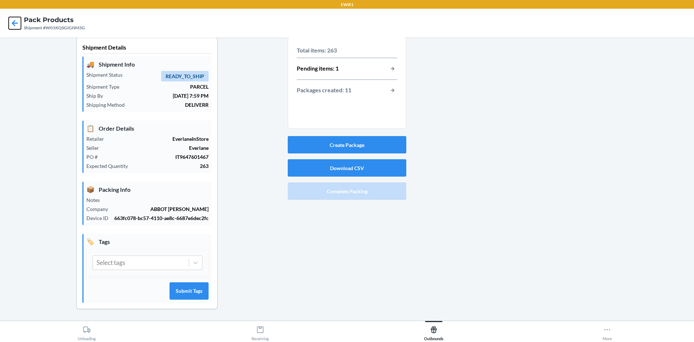
click at [15, 22] on icon at bounding box center [15, 23] width 12 height 12
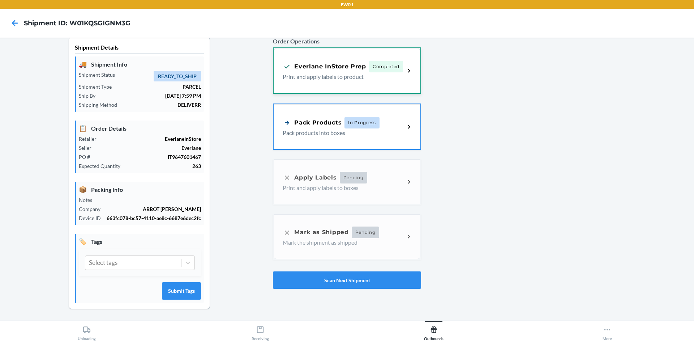
click at [400, 80] on div "Everlane InStore Prep Completed Print and apply labels to product" at bounding box center [344, 71] width 122 height 20
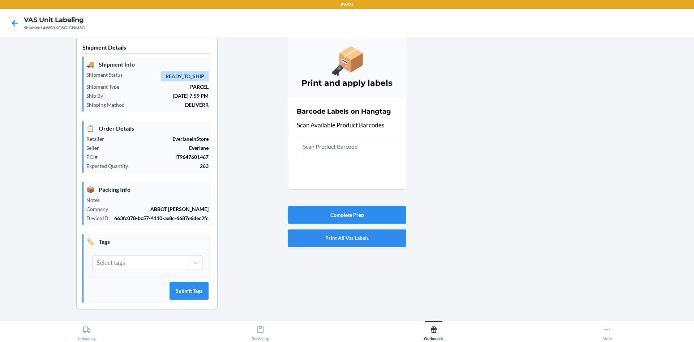
click at [279, 217] on div "Shipment Details 🚚 Shipment Info Shipment Status READY_TO_SHIP Shipment Type PA…" at bounding box center [147, 179] width 282 height 284
click at [297, 214] on button "Complete Prep" at bounding box center [347, 214] width 119 height 17
click at [13, 22] on icon at bounding box center [15, 23] width 6 height 6
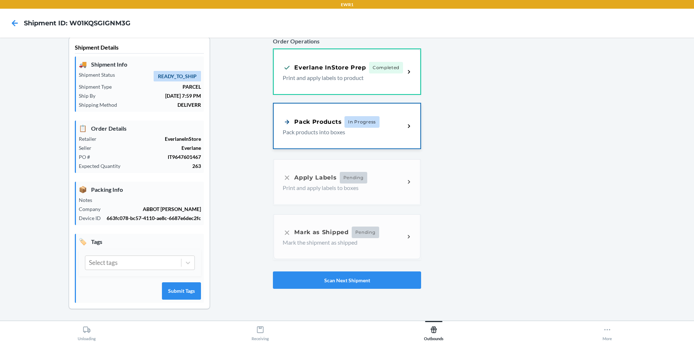
click at [366, 124] on span "In Progress" at bounding box center [362, 122] width 35 height 12
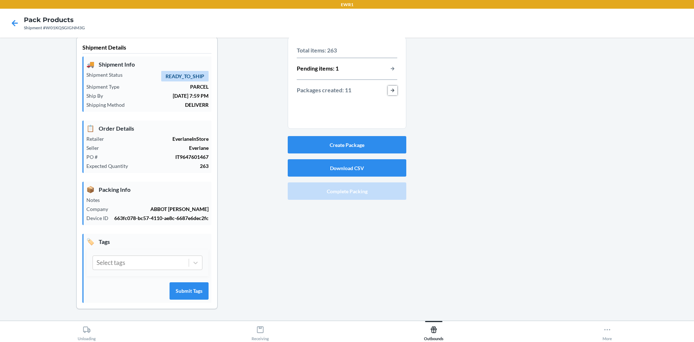
click at [391, 89] on button "button-view-packages-created" at bounding box center [392, 90] width 9 height 9
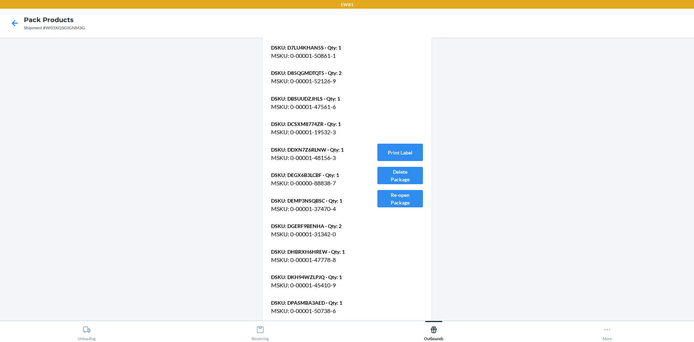
scroll to position [3901, 0]
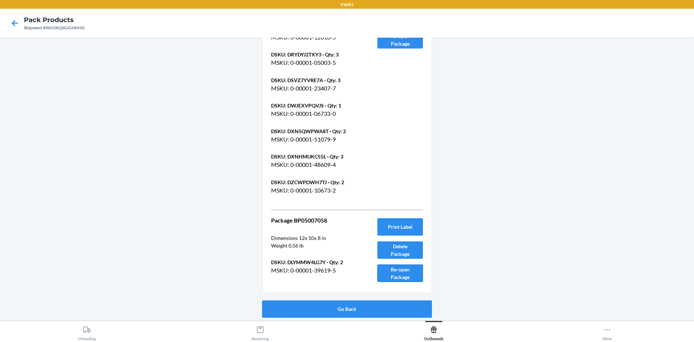
click at [381, 272] on button "Re-open Package" at bounding box center [401, 272] width 46 height 17
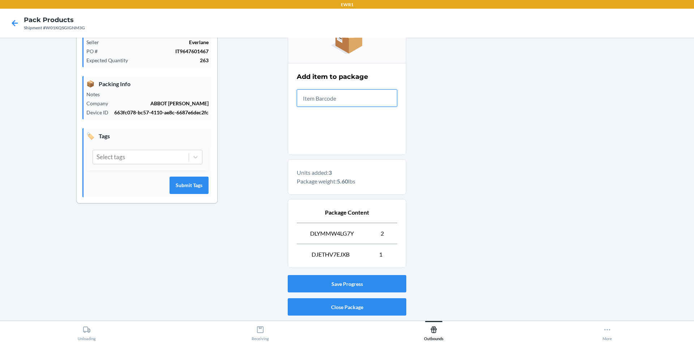
scroll to position [133, 0]
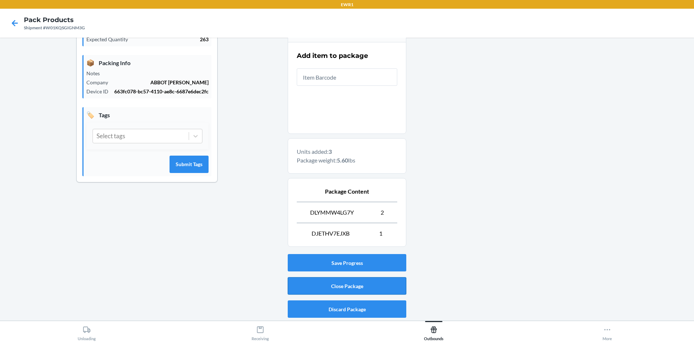
click at [328, 284] on button "Close Package" at bounding box center [347, 285] width 119 height 17
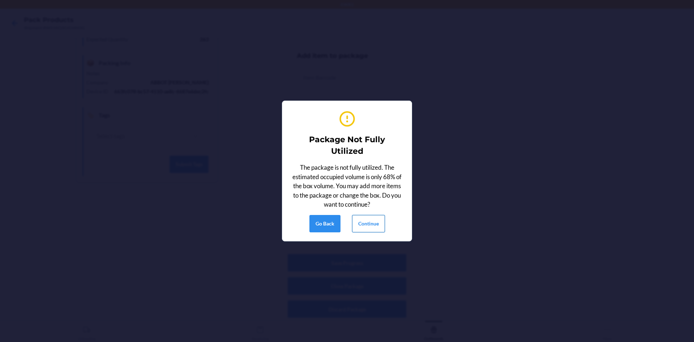
click at [367, 221] on button "Continue" at bounding box center [368, 223] width 33 height 17
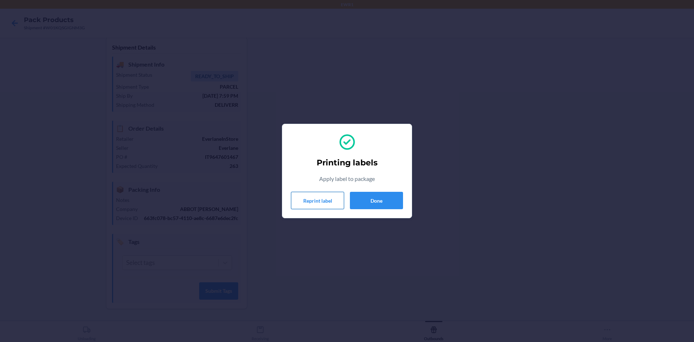
click at [329, 203] on button "Reprint label" at bounding box center [317, 200] width 53 height 17
click at [389, 205] on button "Done" at bounding box center [376, 200] width 53 height 17
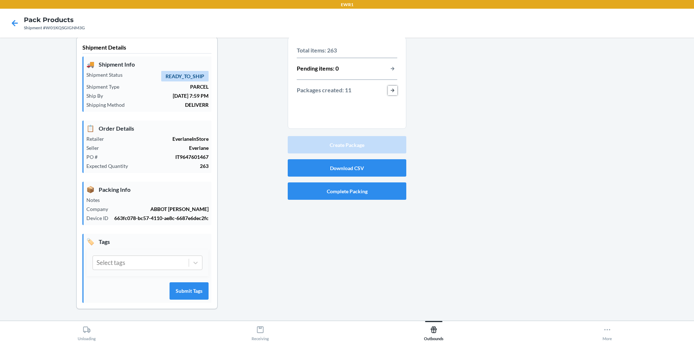
click at [390, 91] on button "button-view-packages-created" at bounding box center [392, 90] width 9 height 9
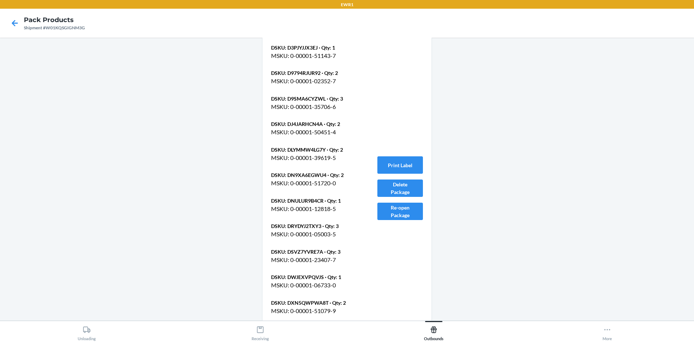
scroll to position [3927, 0]
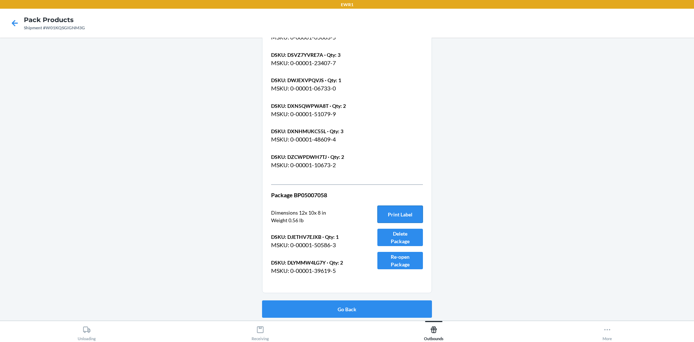
click at [393, 211] on button "Print Label" at bounding box center [401, 213] width 46 height 17
click at [270, 307] on button "Go Back" at bounding box center [347, 308] width 170 height 17
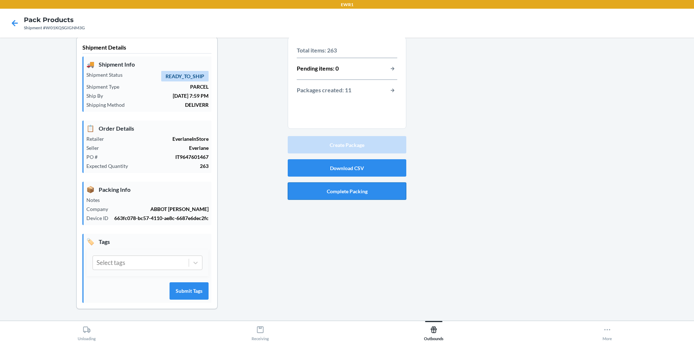
click at [346, 193] on button "Complete Packing" at bounding box center [347, 190] width 119 height 17
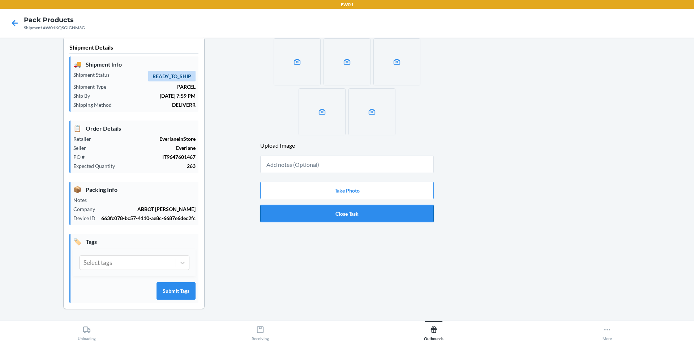
click at [357, 210] on button "Close Task" at bounding box center [347, 213] width 174 height 17
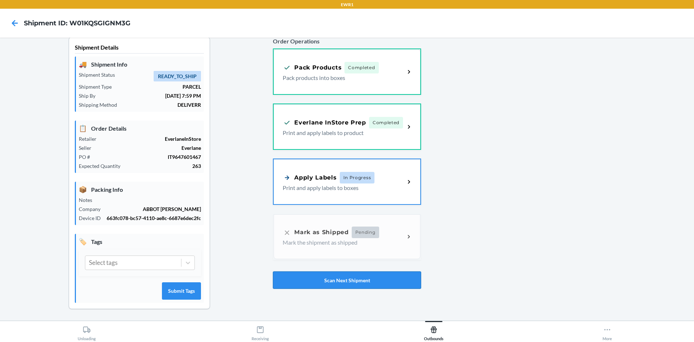
click at [345, 278] on button "Scan Next Shipment" at bounding box center [347, 279] width 148 height 17
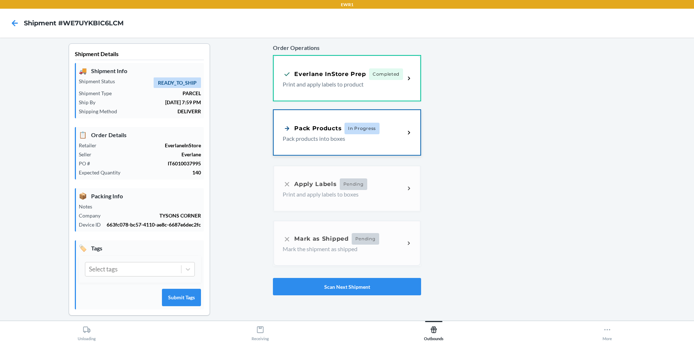
click at [376, 138] on p "Pack products into boxes" at bounding box center [341, 138] width 116 height 9
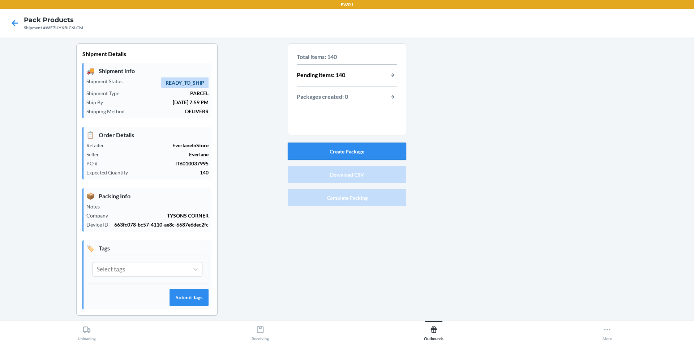
click at [348, 150] on button "Create Package" at bounding box center [347, 150] width 119 height 17
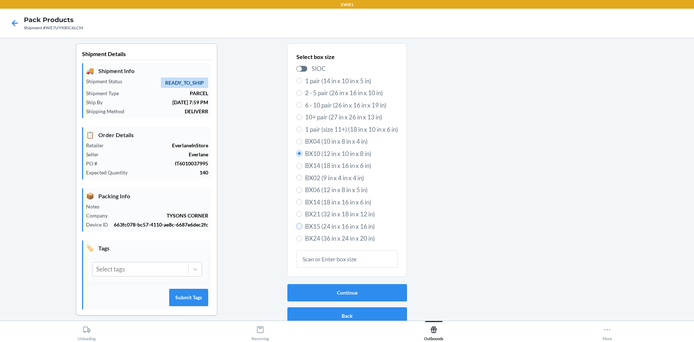
click at [297, 227] on input "BX15 (24 in x 16 in x 16 in)" at bounding box center [300, 226] width 6 height 6
radio input "true"
radio input "false"
click at [346, 293] on button "Continue" at bounding box center [348, 292] width 120 height 17
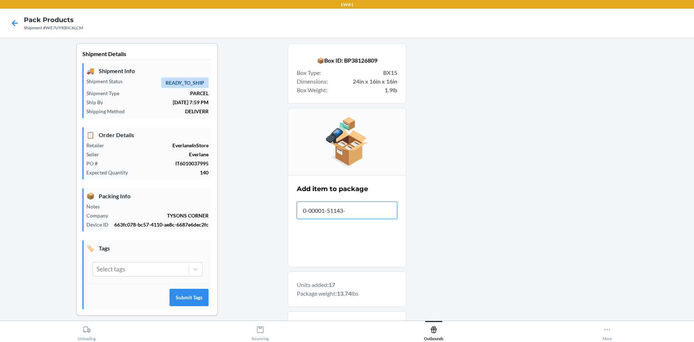
type input "0-00001-51143-7"
click at [455, 200] on div at bounding box center [548, 300] width 282 height 515
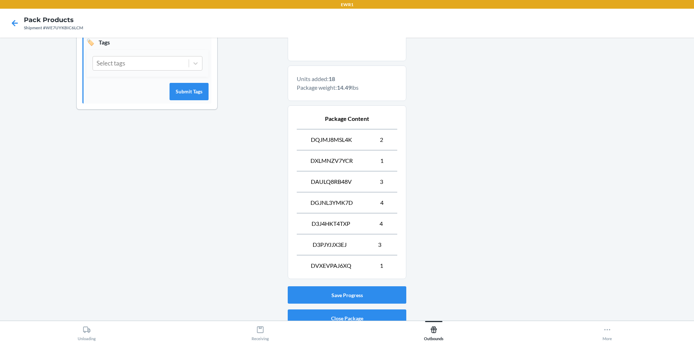
scroll to position [238, 0]
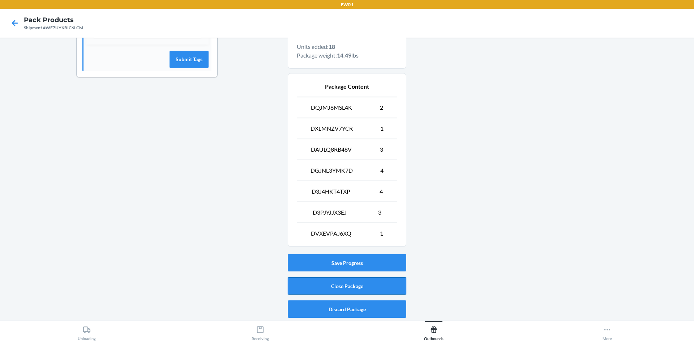
click at [369, 280] on button "Close Package" at bounding box center [347, 285] width 119 height 17
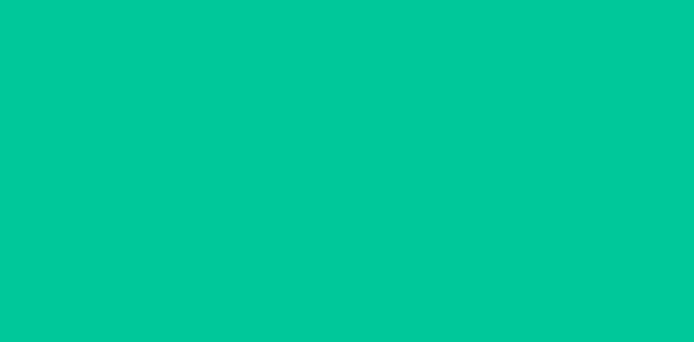
scroll to position [7, 0]
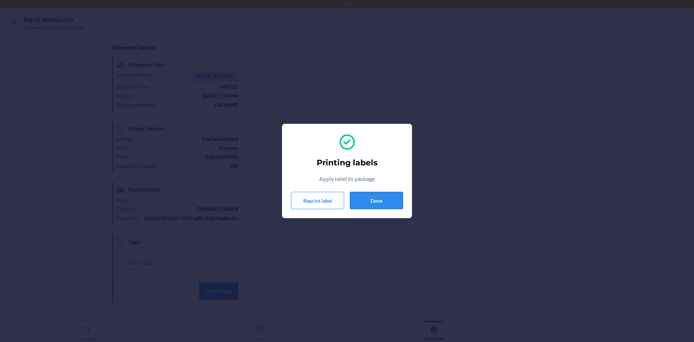
click at [385, 197] on button "Done" at bounding box center [376, 200] width 53 height 17
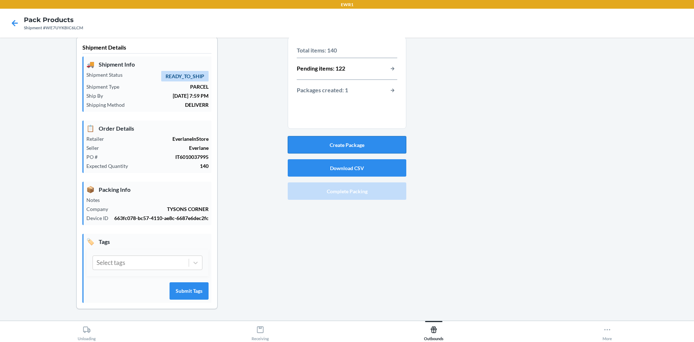
click at [364, 141] on button "Create Package" at bounding box center [347, 144] width 119 height 17
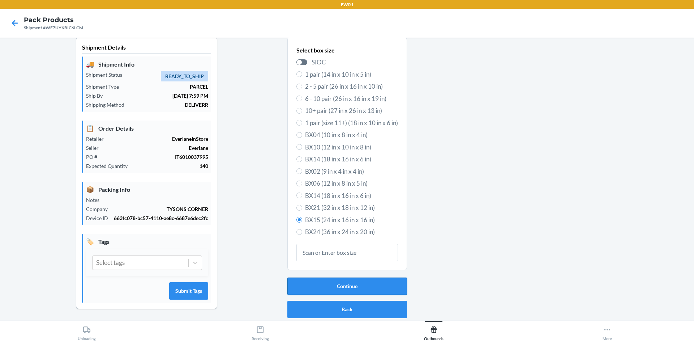
click at [365, 290] on button "Continue" at bounding box center [348, 285] width 120 height 17
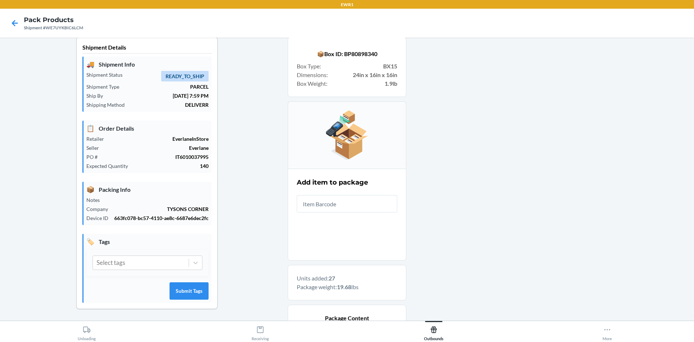
click at [602, 0] on div "EWR1" at bounding box center [347, 4] width 694 height 9
drag, startPoint x: 501, startPoint y: 189, endPoint x: 489, endPoint y: 195, distance: 14.2
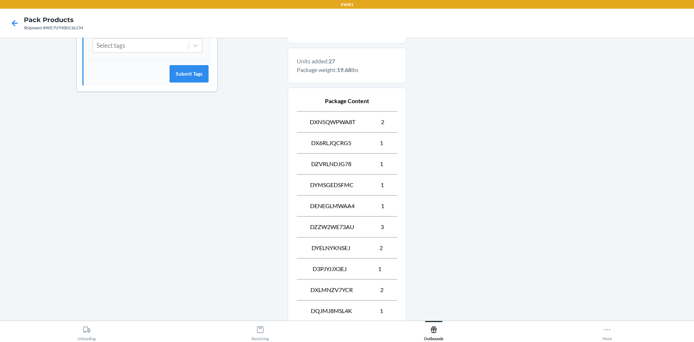
scroll to position [427, 0]
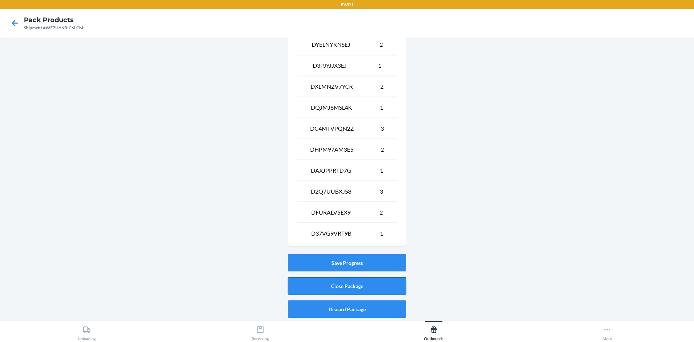
click at [336, 288] on button "Close Package" at bounding box center [347, 285] width 119 height 17
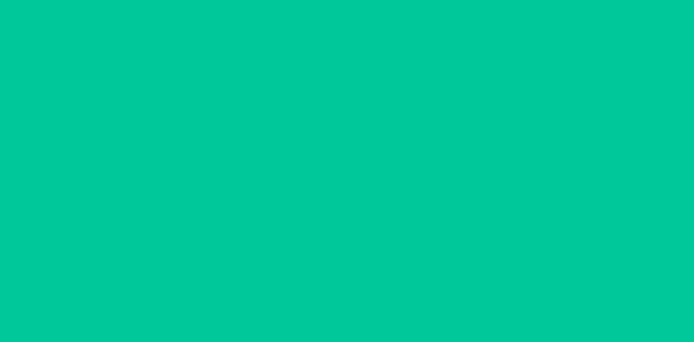
scroll to position [7, 0]
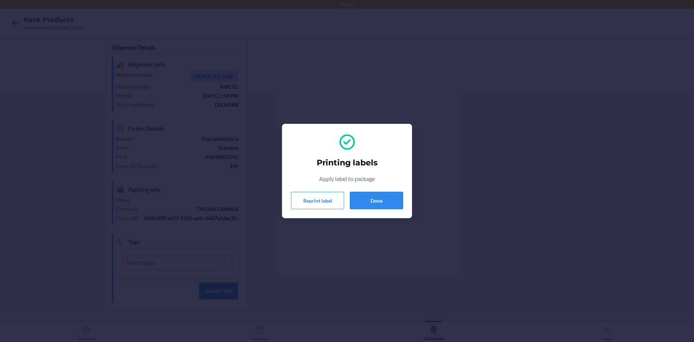
click at [378, 196] on button "Done" at bounding box center [376, 200] width 53 height 17
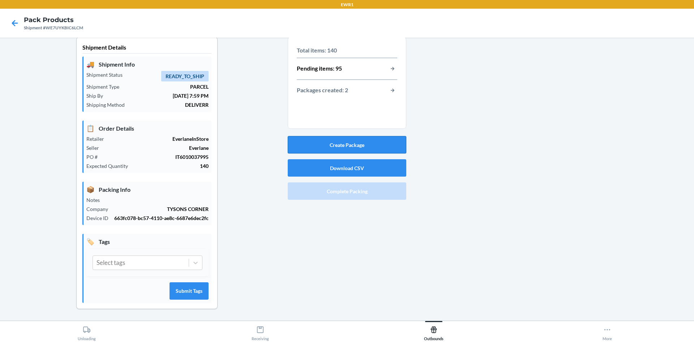
click at [371, 144] on button "Create Package" at bounding box center [347, 144] width 119 height 17
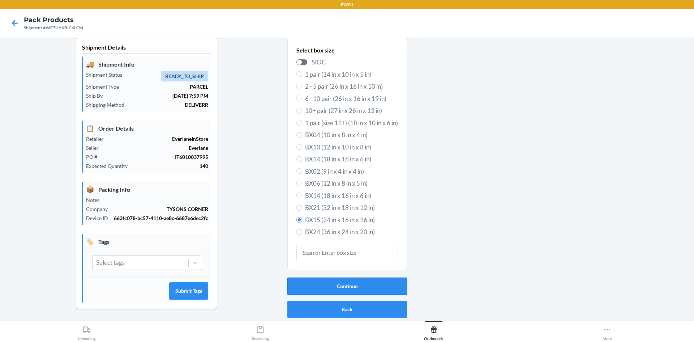
click at [373, 291] on button "Continue" at bounding box center [348, 285] width 120 height 17
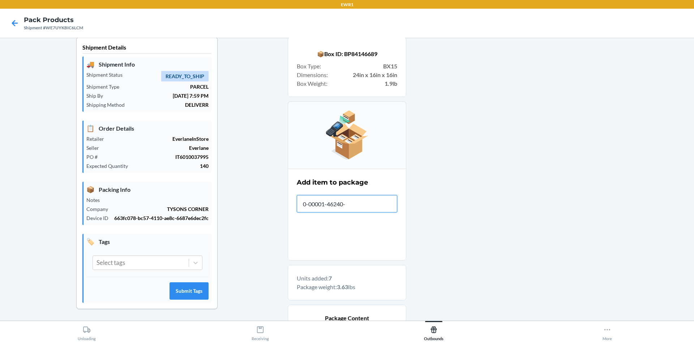
type input "0-00001-46240-1"
type input "0-000"
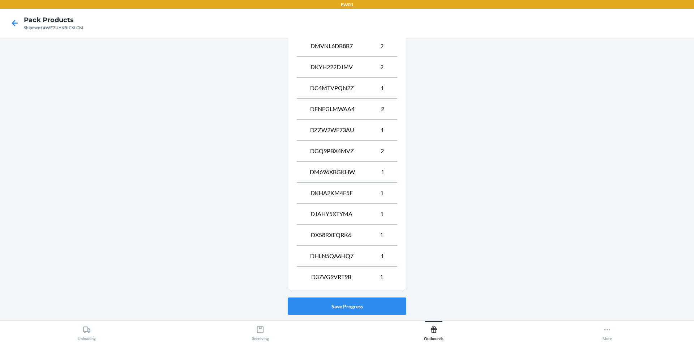
scroll to position [448, 0]
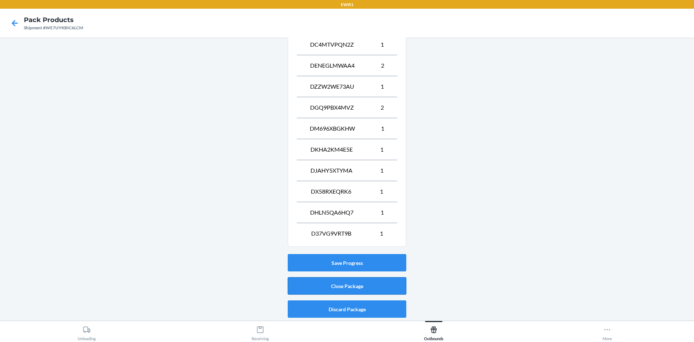
click at [374, 281] on button "Close Package" at bounding box center [347, 285] width 119 height 17
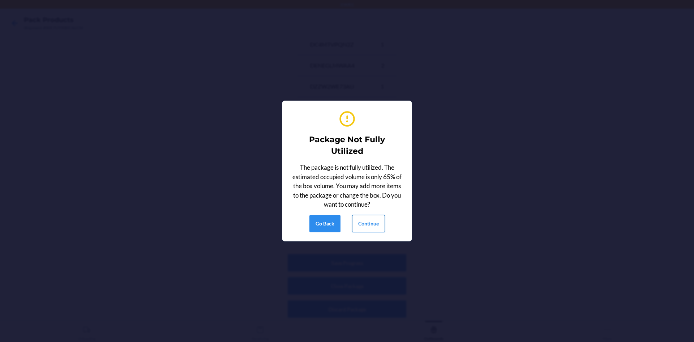
click at [376, 227] on button "Continue" at bounding box center [368, 223] width 33 height 17
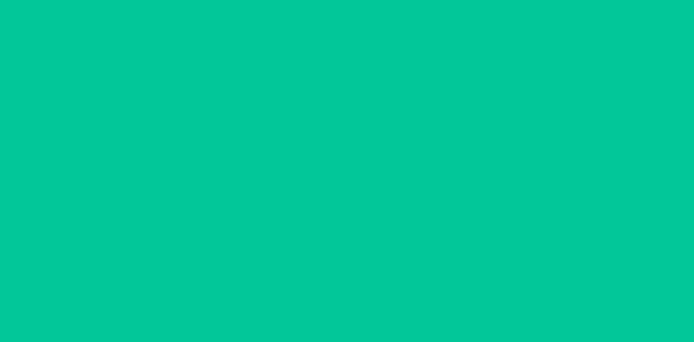
scroll to position [7, 0]
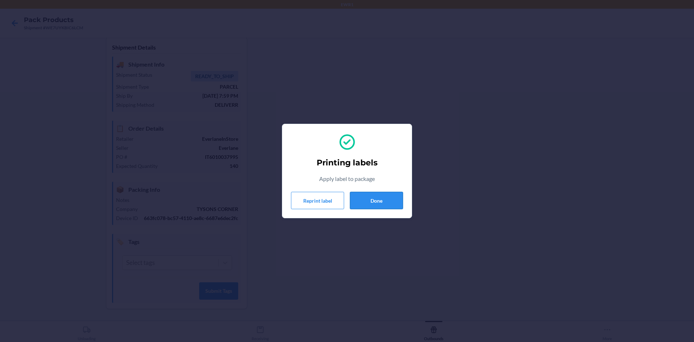
click at [373, 199] on button "Done" at bounding box center [376, 200] width 53 height 17
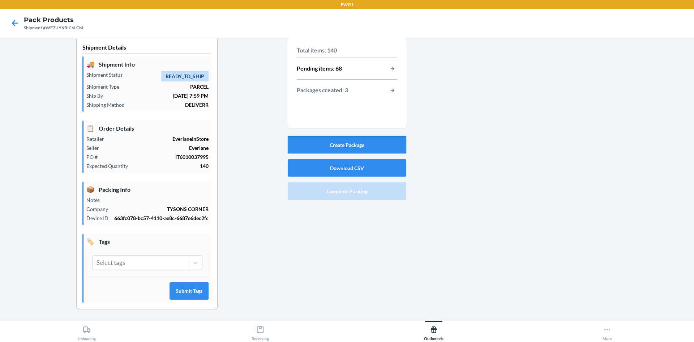
click at [343, 144] on button "Create Package" at bounding box center [347, 144] width 119 height 17
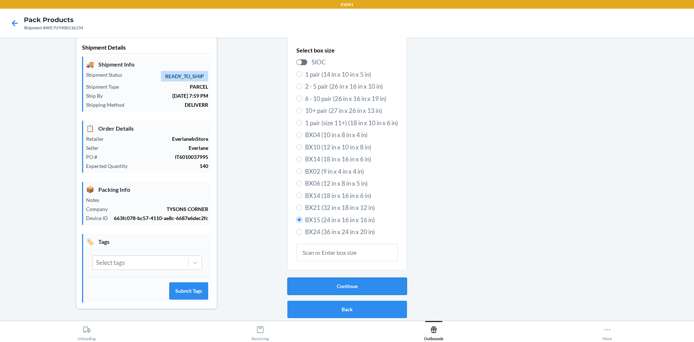
click at [355, 287] on button "Continue" at bounding box center [348, 285] width 120 height 17
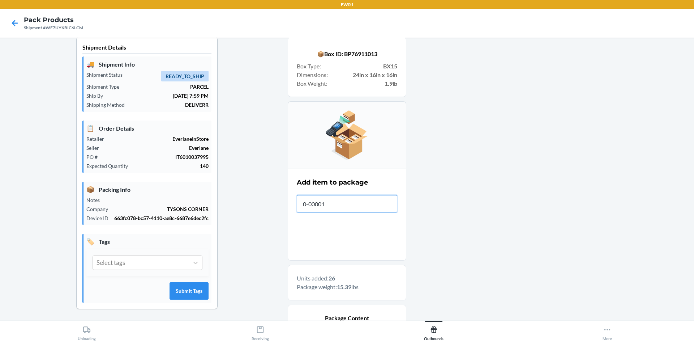
type input "0-00001-"
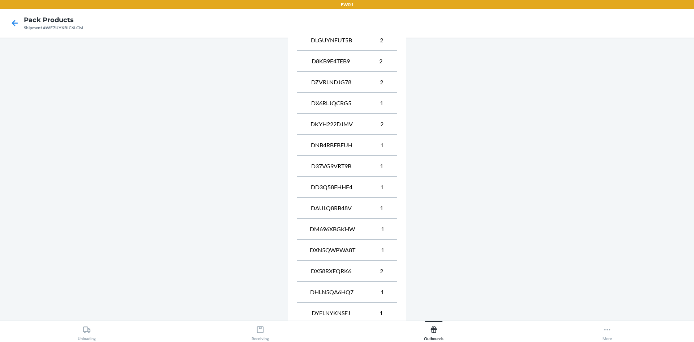
scroll to position [448, 0]
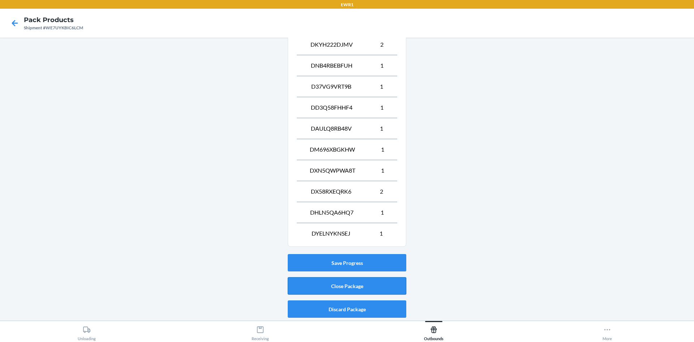
click at [311, 285] on button "Close Package" at bounding box center [347, 285] width 119 height 17
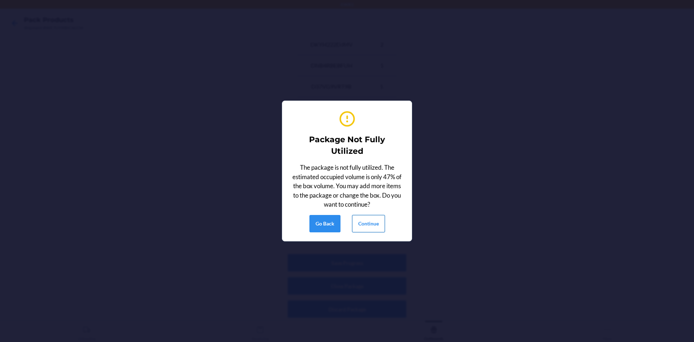
click at [361, 222] on button "Continue" at bounding box center [368, 223] width 33 height 17
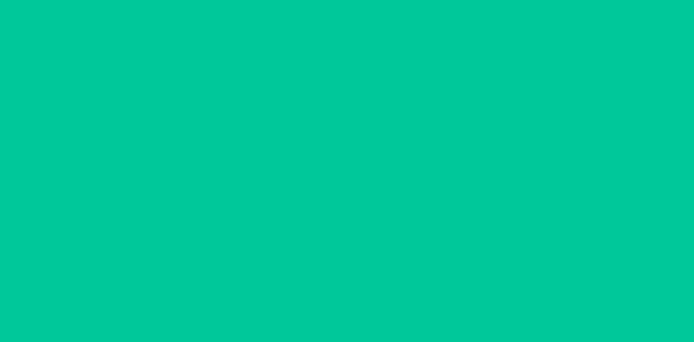
scroll to position [7, 0]
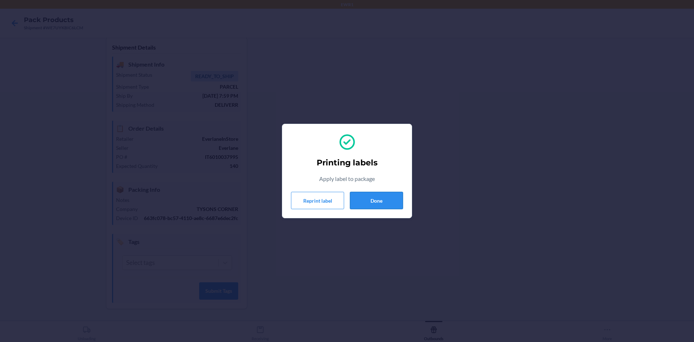
click at [372, 197] on button "Done" at bounding box center [376, 200] width 53 height 17
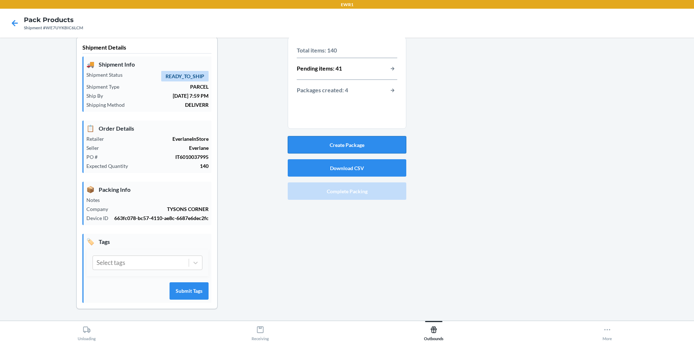
click at [340, 143] on button "Create Package" at bounding box center [347, 144] width 119 height 17
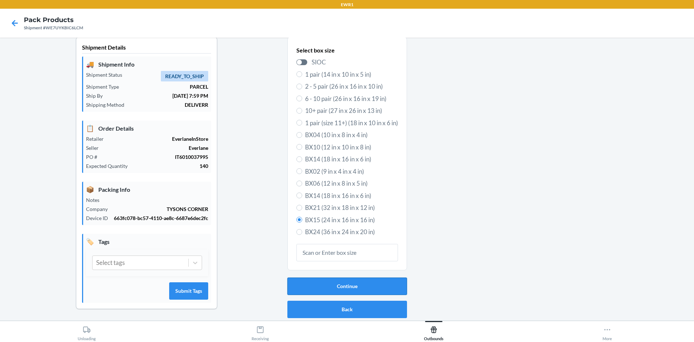
click at [354, 279] on button "Continue" at bounding box center [348, 285] width 120 height 17
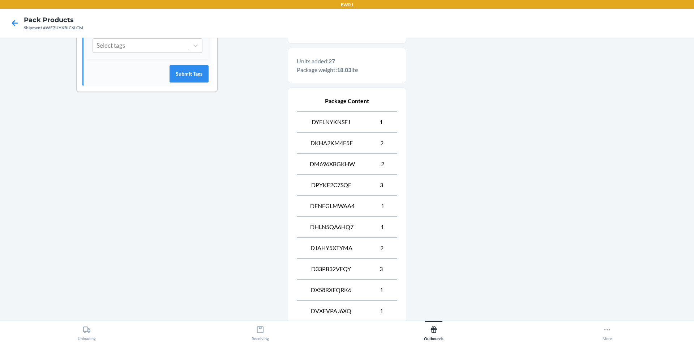
scroll to position [448, 0]
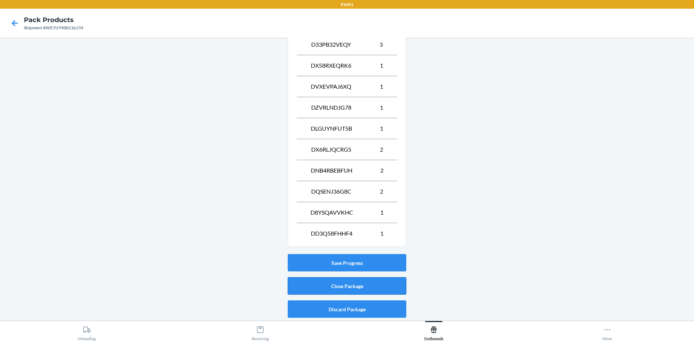
click at [348, 288] on button "Close Package" at bounding box center [347, 285] width 119 height 17
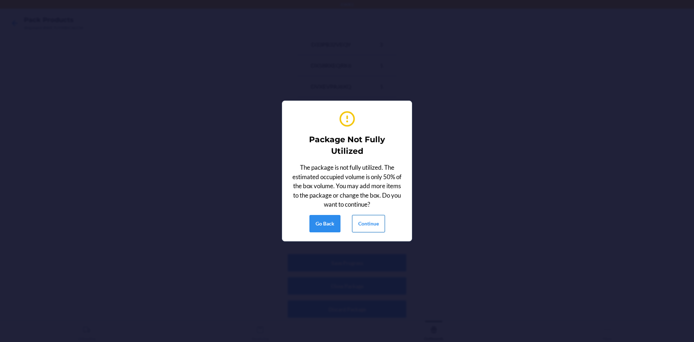
click at [365, 228] on button "Continue" at bounding box center [368, 223] width 33 height 17
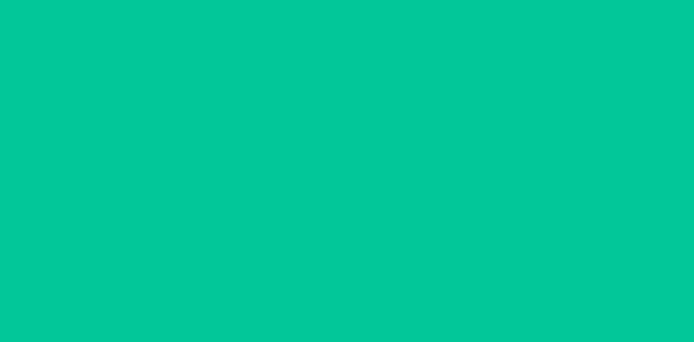
scroll to position [7, 0]
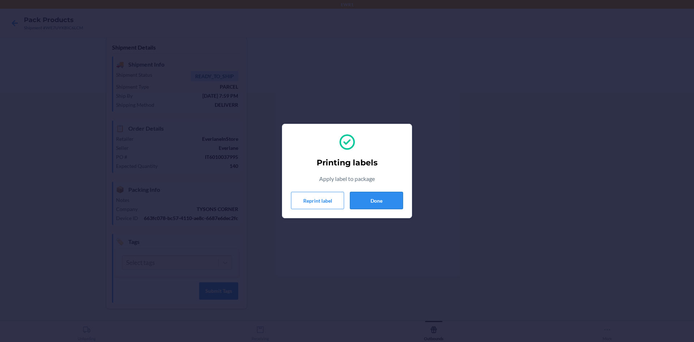
click at [383, 198] on button "Done" at bounding box center [376, 200] width 53 height 17
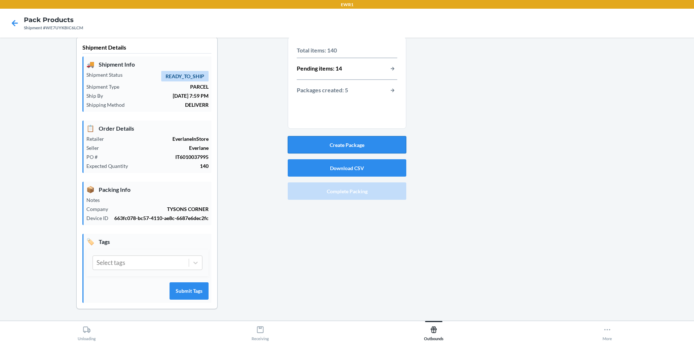
click at [353, 144] on button "Create Package" at bounding box center [347, 144] width 119 height 17
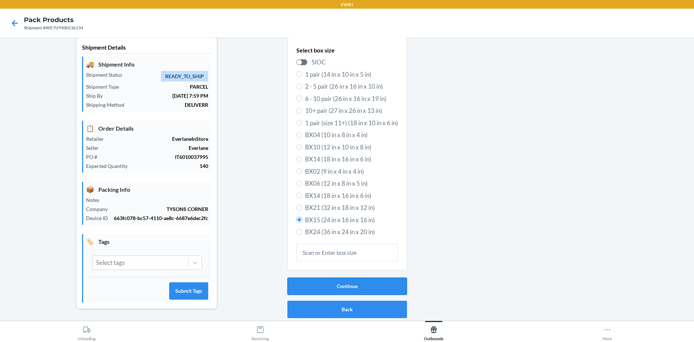
click at [334, 282] on button "Continue" at bounding box center [348, 285] width 120 height 17
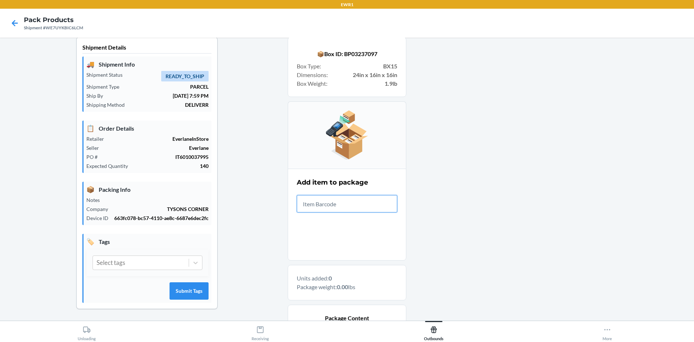
click at [359, 204] on input "text" at bounding box center [347, 203] width 101 height 17
drag, startPoint x: 348, startPoint y: 204, endPoint x: 261, endPoint y: 203, distance: 86.8
click at [261, 203] on div "Shipment Details 🚚 Shipment Info Shipment Status READY_TO_SHIP Shipment Type PA…" at bounding box center [347, 263] width 683 height 452
drag, startPoint x: 349, startPoint y: 203, endPoint x: 250, endPoint y: 197, distance: 98.9
click at [268, 201] on div "Shipment Details 🚚 Shipment Info Shipment Status READY_TO_SHIP Shipment Type PA…" at bounding box center [347, 263] width 683 height 452
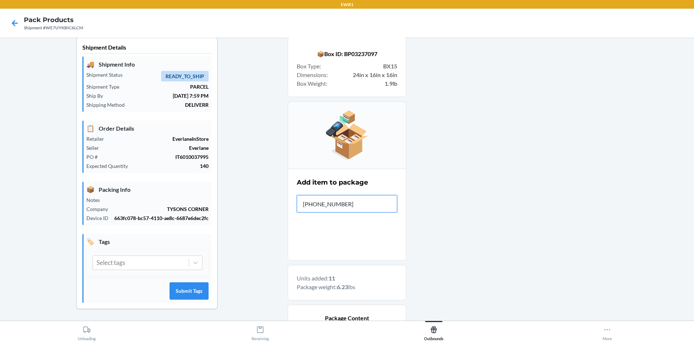
type input "[PHONE_NUMBER]"
drag, startPoint x: 352, startPoint y: 205, endPoint x: 294, endPoint y: 202, distance: 58.0
click at [294, 202] on section "Add item to package Item Barcode 0-00001-31943-9 All units packed for this item" at bounding box center [347, 215] width 119 height 92
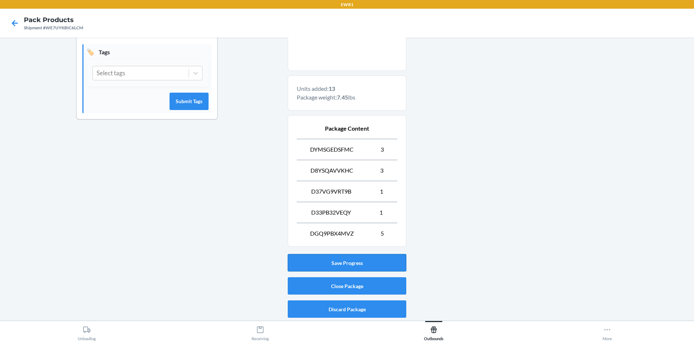
click at [345, 263] on button "Save Progress" at bounding box center [347, 262] width 119 height 17
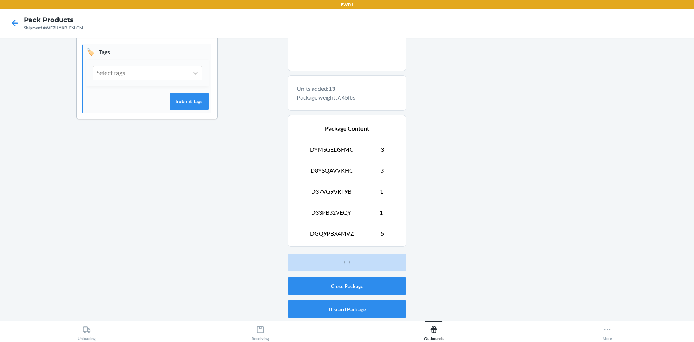
scroll to position [7, 0]
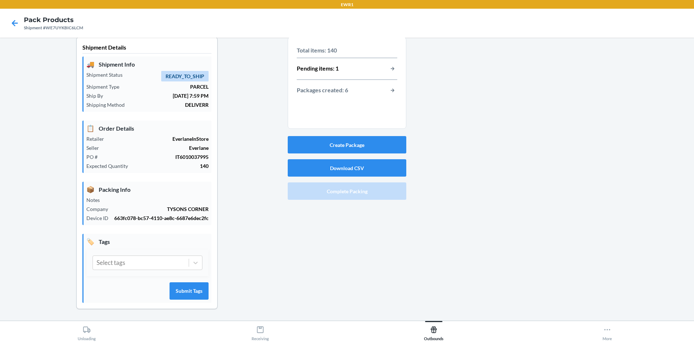
click at [375, 68] on div "Pending items: 1" at bounding box center [347, 68] width 101 height 9
click at [388, 70] on button "button-view-pending-items" at bounding box center [392, 68] width 9 height 9
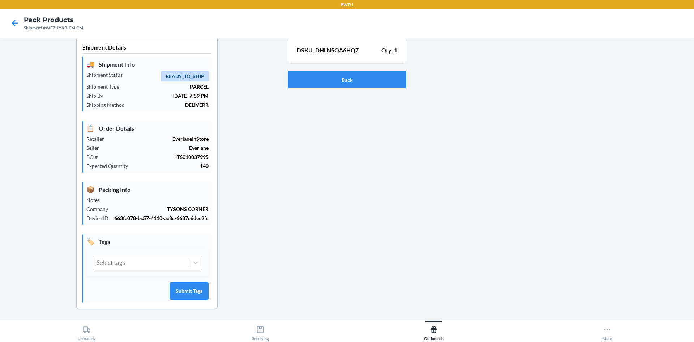
drag, startPoint x: 366, startPoint y: 89, endPoint x: 368, endPoint y: 75, distance: 14.0
click at [366, 87] on div "Back" at bounding box center [347, 79] width 119 height 23
click at [371, 71] on button "Back" at bounding box center [347, 79] width 119 height 17
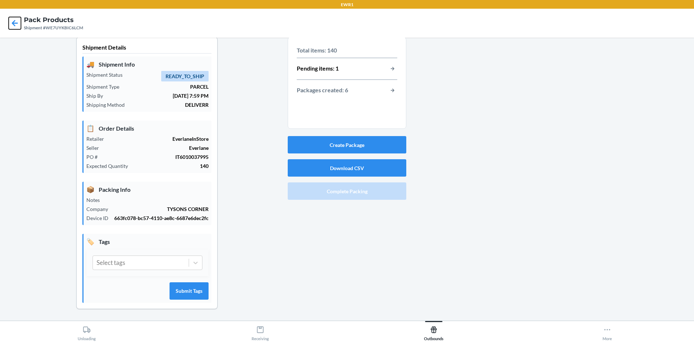
click at [14, 22] on icon at bounding box center [15, 23] width 12 height 12
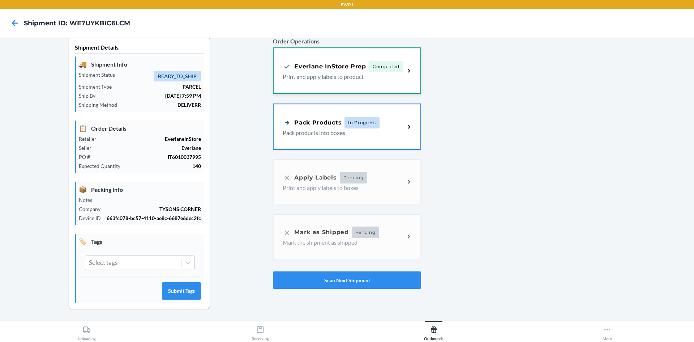
click at [342, 77] on p "Print and apply labels to product" at bounding box center [341, 76] width 116 height 9
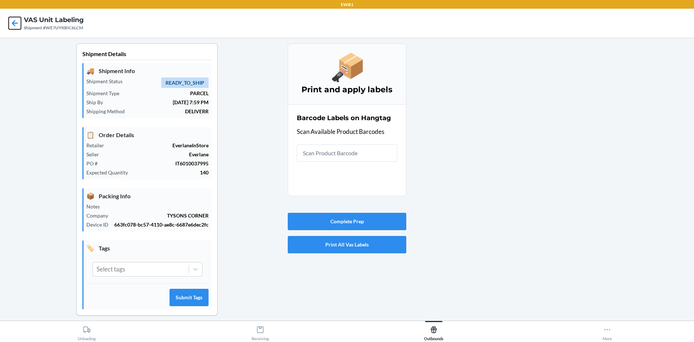
click at [16, 23] on icon at bounding box center [15, 23] width 6 height 6
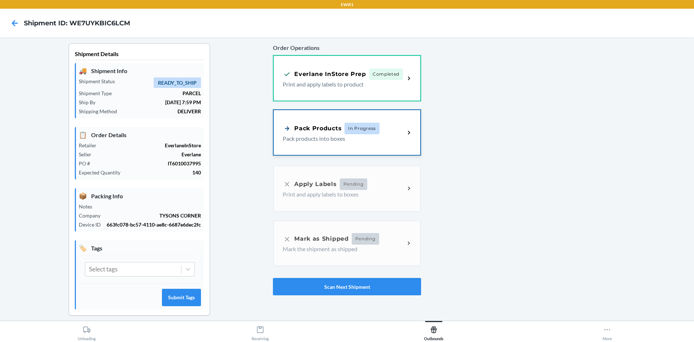
click at [393, 135] on p "Pack products into boxes" at bounding box center [341, 138] width 116 height 9
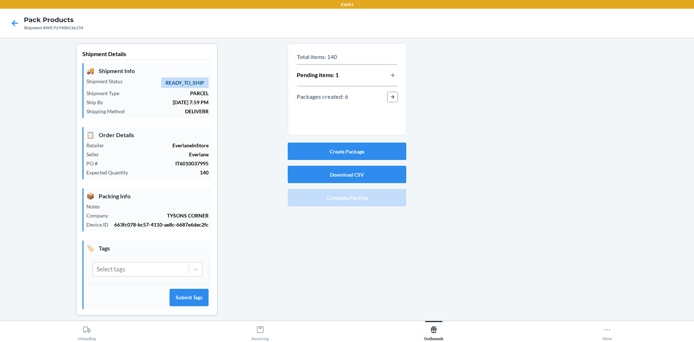
click at [388, 98] on button "button-view-packages-created" at bounding box center [392, 96] width 9 height 9
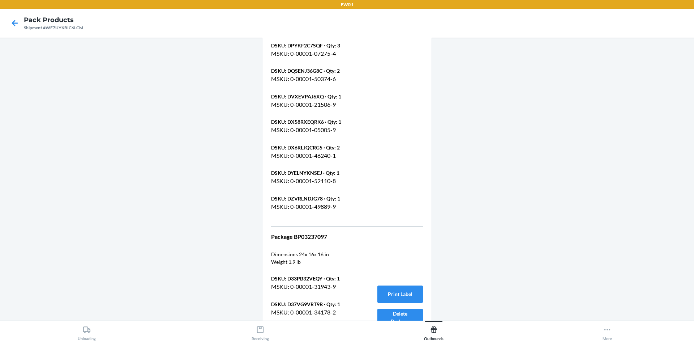
scroll to position [2098, 0]
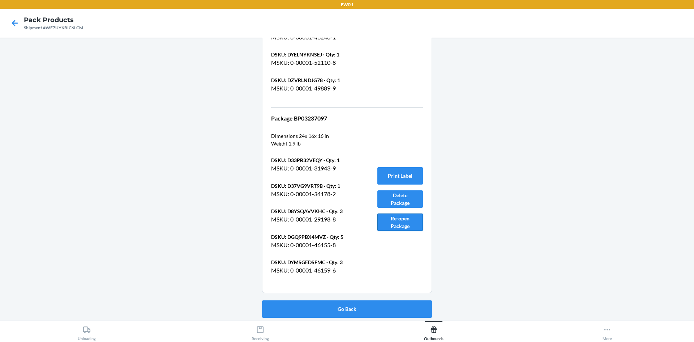
click at [394, 221] on button "Re-open Package" at bounding box center [401, 221] width 46 height 17
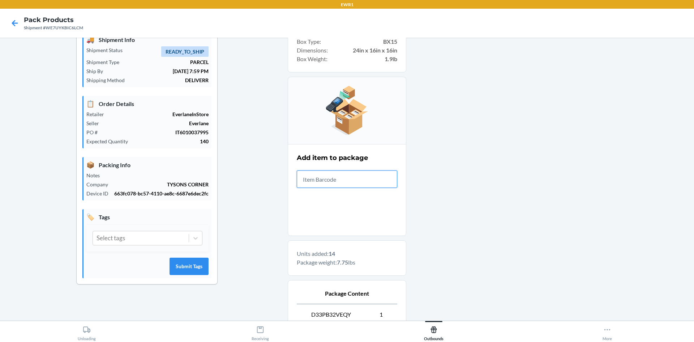
scroll to position [217, 0]
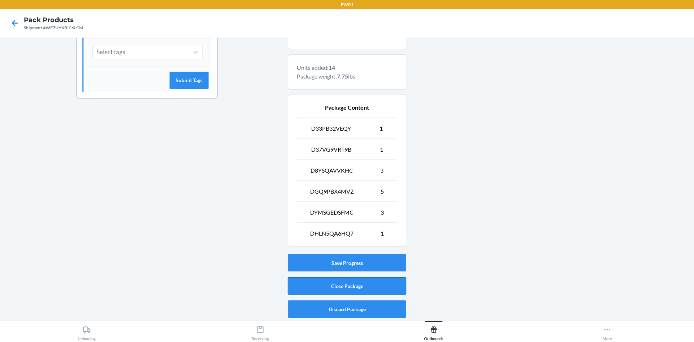
click at [342, 287] on button "Close Package" at bounding box center [347, 285] width 119 height 17
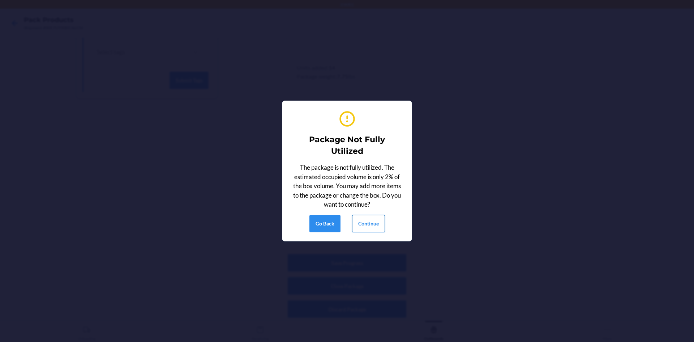
click at [376, 227] on button "Continue" at bounding box center [368, 223] width 33 height 17
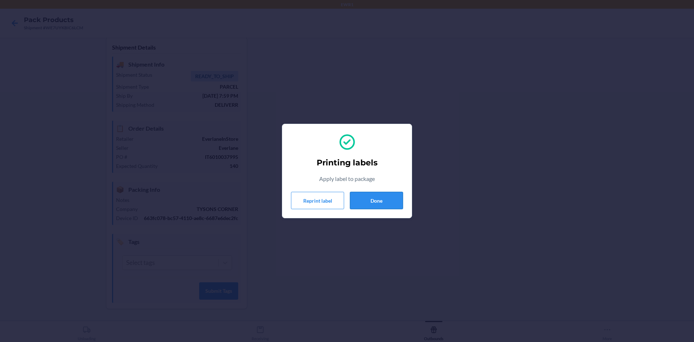
click at [393, 207] on button "Done" at bounding box center [376, 200] width 53 height 17
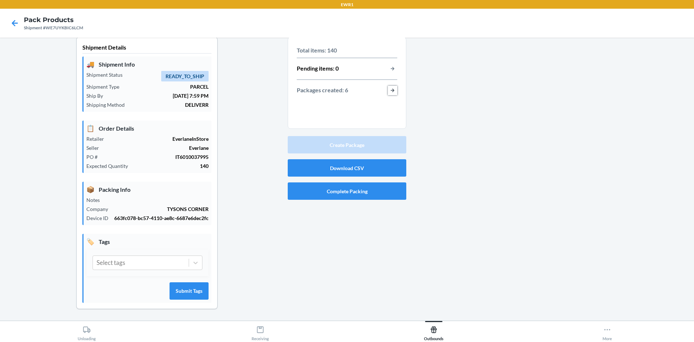
click at [391, 89] on button "button-view-packages-created" at bounding box center [392, 90] width 9 height 9
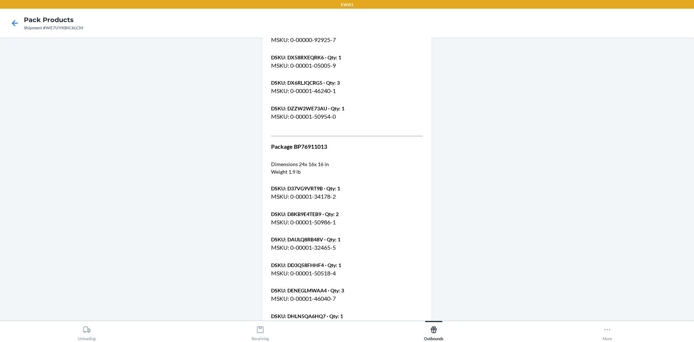
scroll to position [2124, 0]
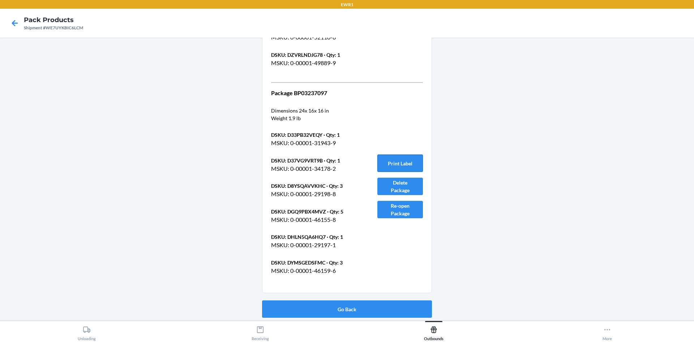
click at [392, 163] on button "Print Label" at bounding box center [401, 162] width 46 height 17
click at [345, 311] on button "Go Back" at bounding box center [347, 308] width 170 height 17
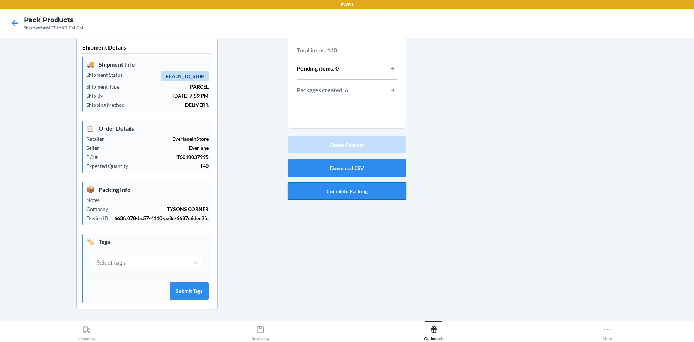
click at [331, 191] on button "Complete Packing" at bounding box center [347, 190] width 119 height 17
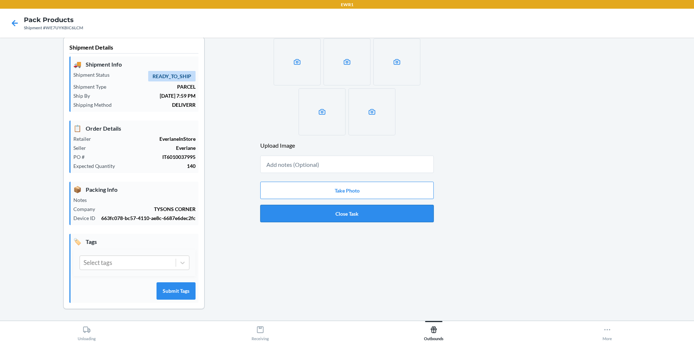
click at [364, 218] on button "Close Task" at bounding box center [347, 213] width 174 height 17
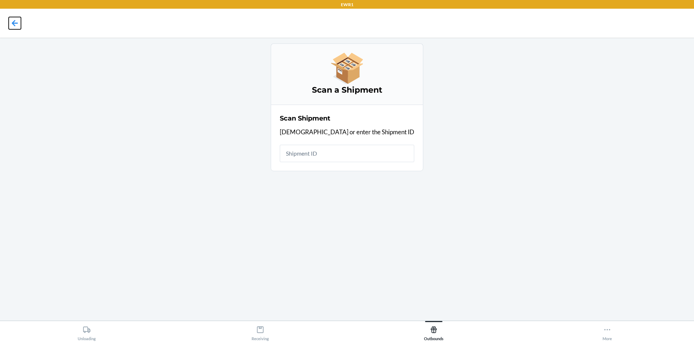
click at [13, 21] on icon at bounding box center [15, 23] width 12 height 12
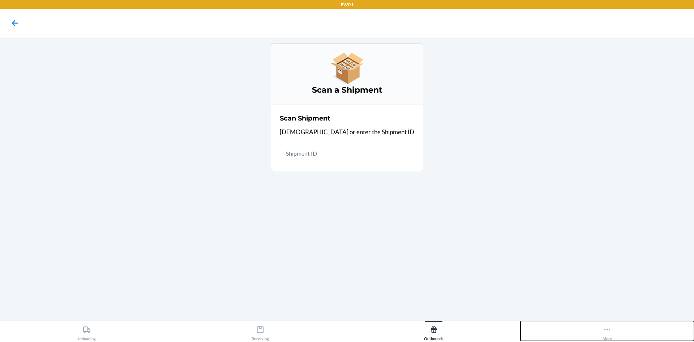
click at [605, 336] on div "More" at bounding box center [607, 332] width 9 height 18
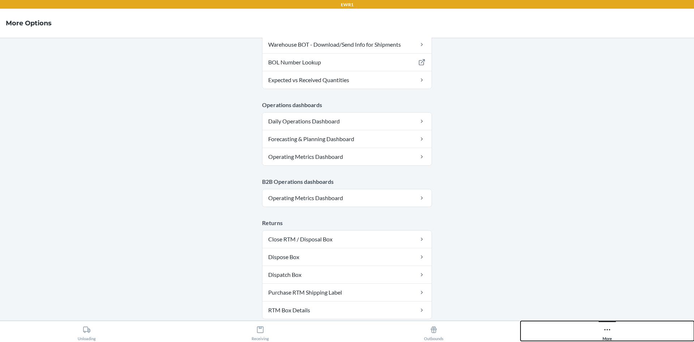
scroll to position [353, 0]
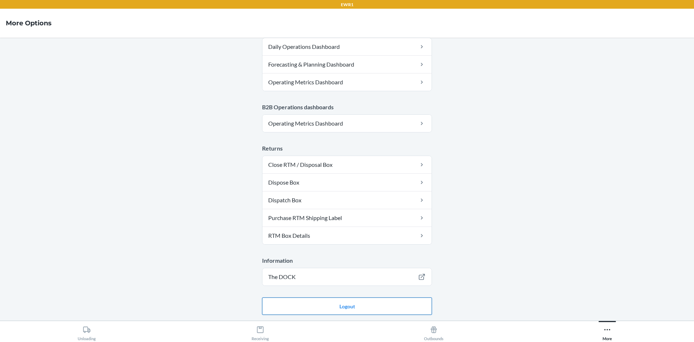
click at [349, 307] on button "Logout" at bounding box center [347, 305] width 170 height 17
